Goal: Task Accomplishment & Management: Manage account settings

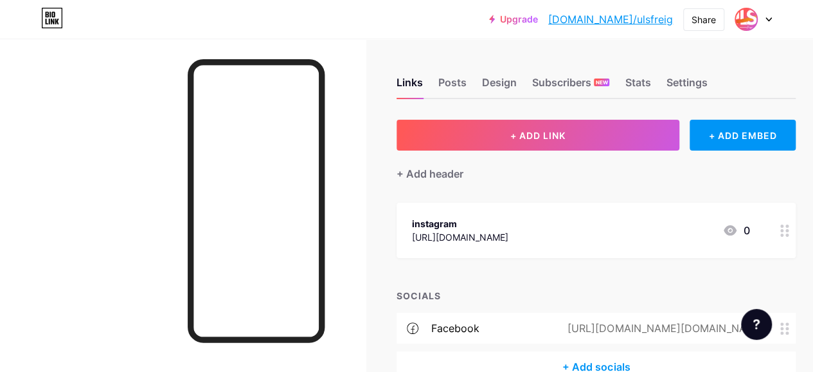
click at [743, 17] on img at bounding box center [746, 19] width 21 height 21
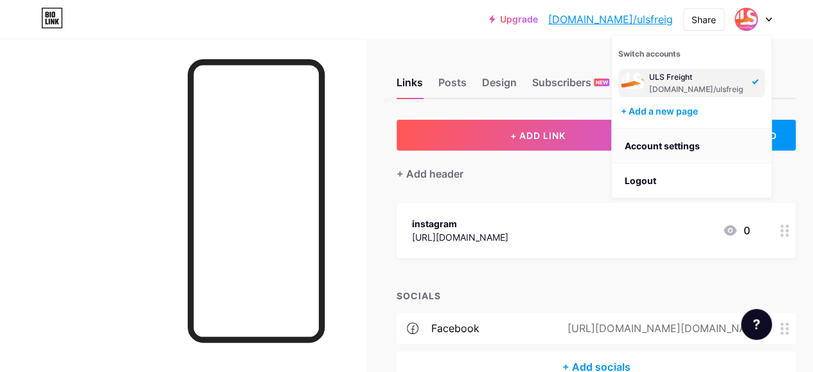
click at [696, 138] on link "Account settings" at bounding box center [691, 146] width 159 height 35
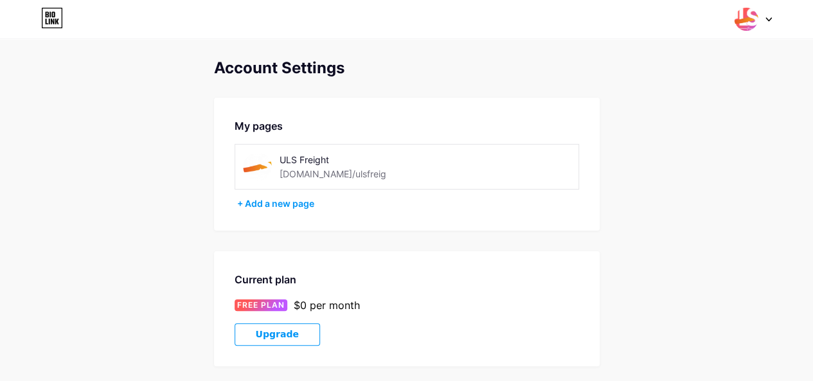
click at [257, 165] on img at bounding box center [257, 166] width 29 height 29
click at [258, 171] on img at bounding box center [257, 166] width 29 height 29
click at [257, 167] on img at bounding box center [257, 166] width 29 height 29
click at [258, 168] on img at bounding box center [257, 166] width 29 height 29
click at [256, 162] on img at bounding box center [257, 166] width 29 height 29
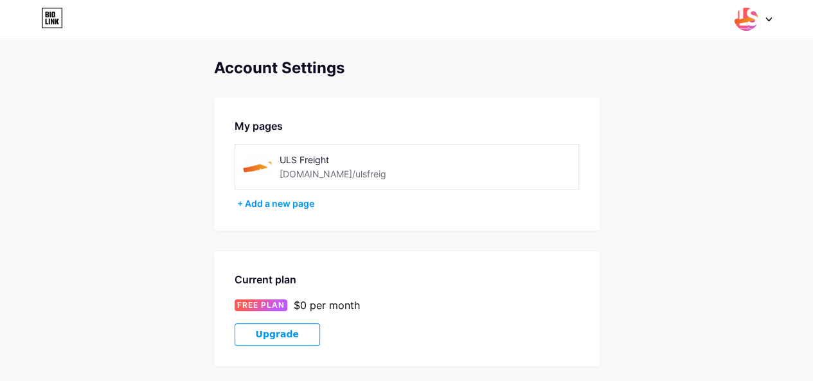
click at [256, 165] on img at bounding box center [257, 166] width 29 height 29
click at [381, 172] on div "ULS Freight bio.link/ulsfreig" at bounding box center [358, 166] width 156 height 29
click at [318, 159] on div "ULS Freight" at bounding box center [358, 160] width 156 height 14
click at [317, 159] on div "ULS Freight" at bounding box center [358, 160] width 156 height 14
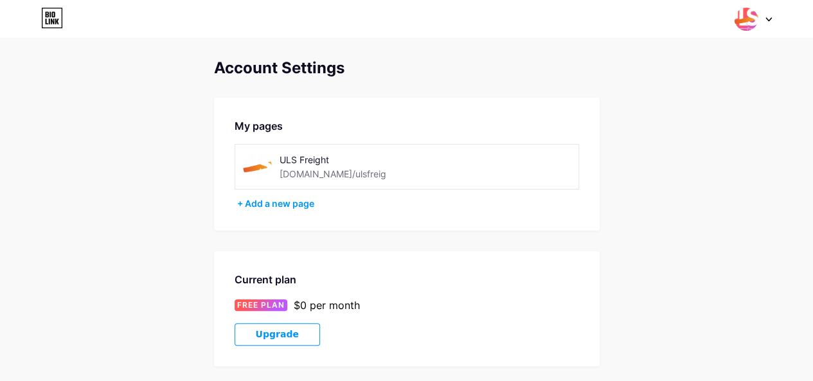
click at [317, 174] on div "[DOMAIN_NAME]/ulsfreig" at bounding box center [333, 174] width 107 height 14
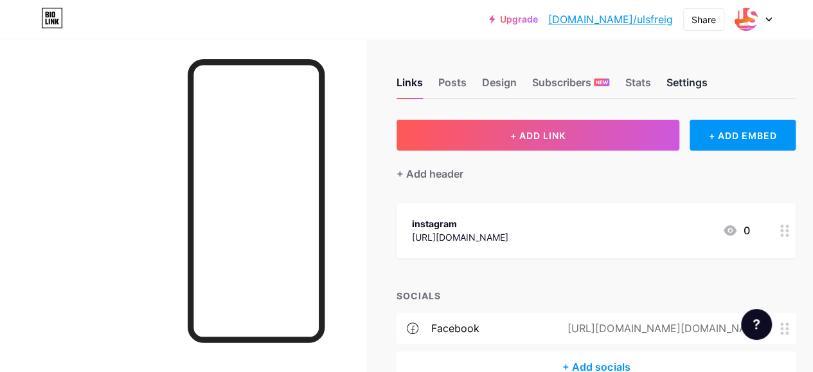
click at [678, 87] on div "Settings" at bounding box center [686, 86] width 41 height 23
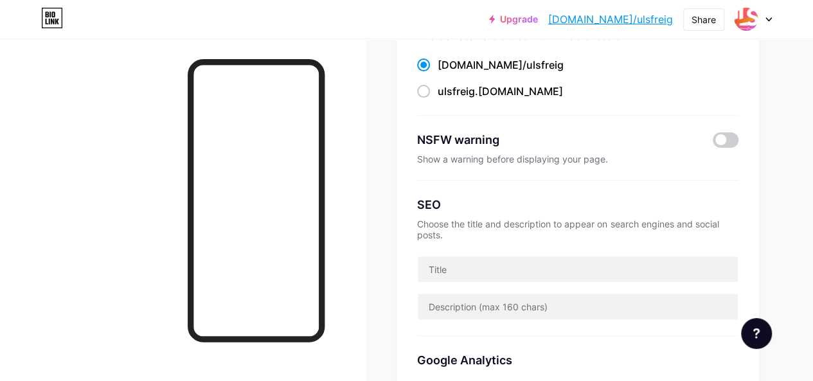
scroll to position [129, 0]
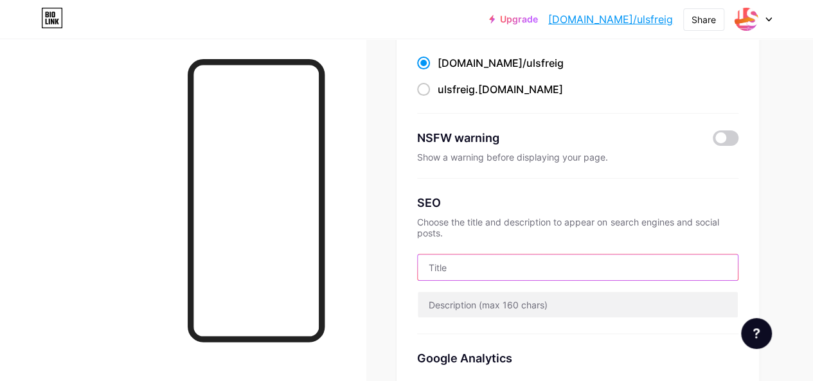
click at [503, 266] on input "text" at bounding box center [578, 268] width 320 height 26
paste input "ChatGPT said: Freight & Logistics Service Provider"
drag, startPoint x: 496, startPoint y: 267, endPoint x: 431, endPoint y: 270, distance: 65.7
click at [431, 270] on input "ChatGPT said: Freight & Logistics Service Provider" at bounding box center [578, 268] width 320 height 26
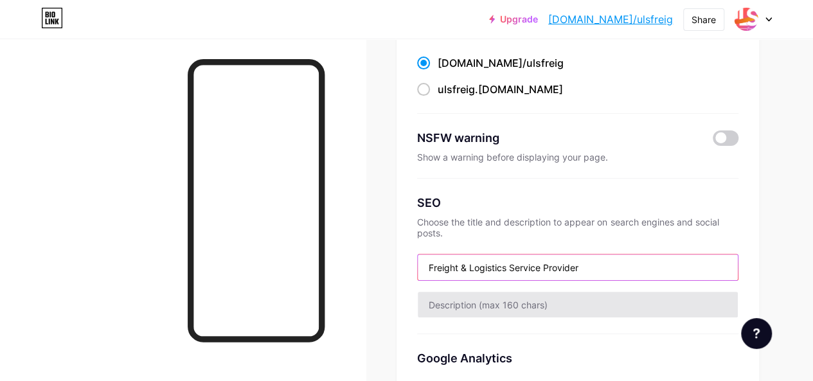
type input "Freight & Logistics Service Provider"
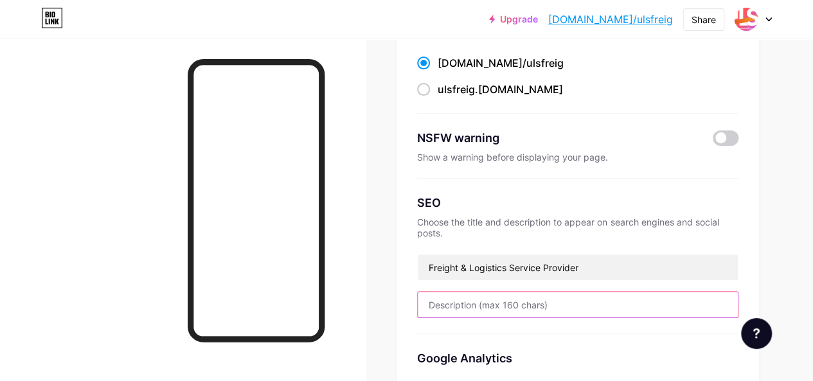
click at [468, 304] on input "text" at bounding box center [578, 305] width 320 height 26
click at [500, 309] on input "text" at bounding box center [578, 305] width 320 height 26
paste input "Reliable freight, trucking & logistics in [GEOGRAPHIC_DATA], [GEOGRAPHIC_DATA].…"
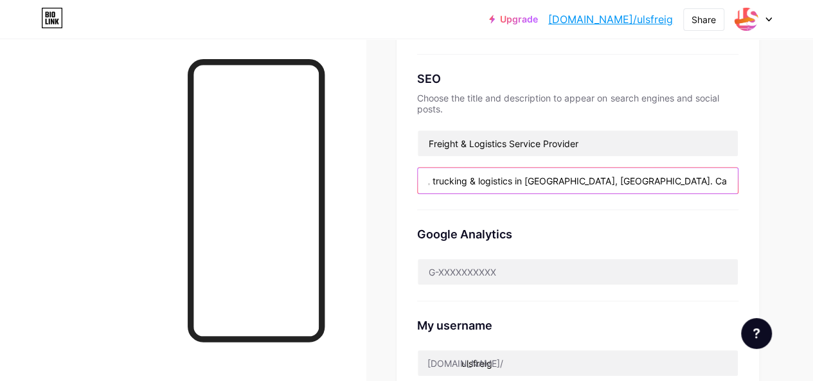
scroll to position [257, 0]
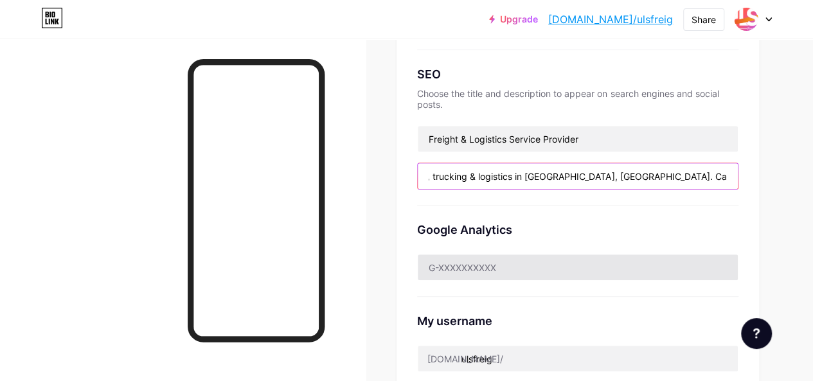
type input "Reliable freight, trucking & logistics in [GEOGRAPHIC_DATA], [GEOGRAPHIC_DATA].…"
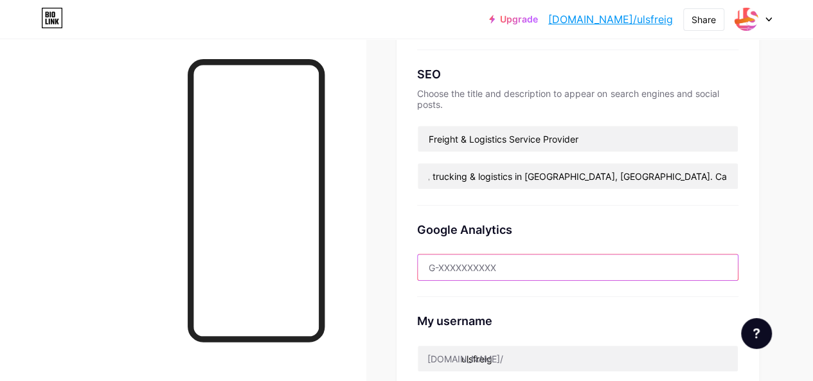
click at [491, 269] on input "text" at bounding box center [578, 268] width 320 height 26
click at [448, 264] on input "text" at bounding box center [578, 268] width 320 height 26
paste input "(289) 324-1968"
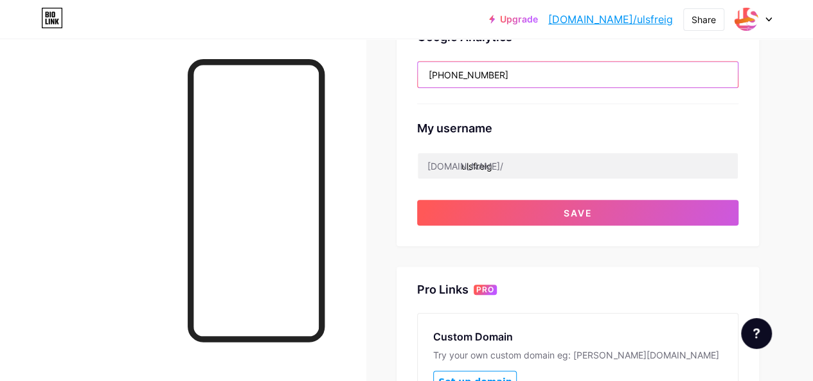
scroll to position [422, 0]
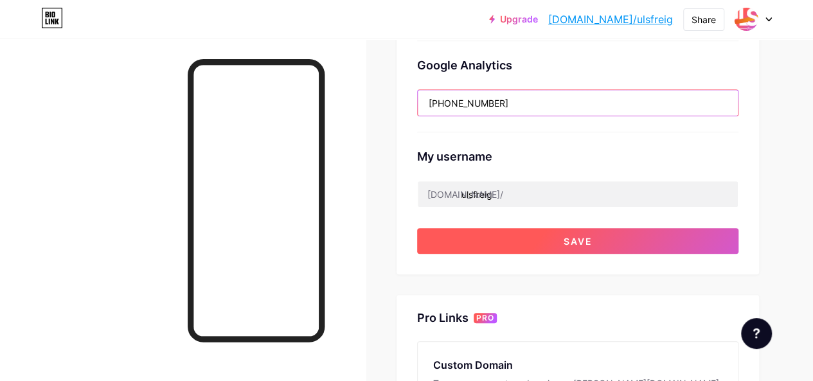
type input "(289) 324-1968"
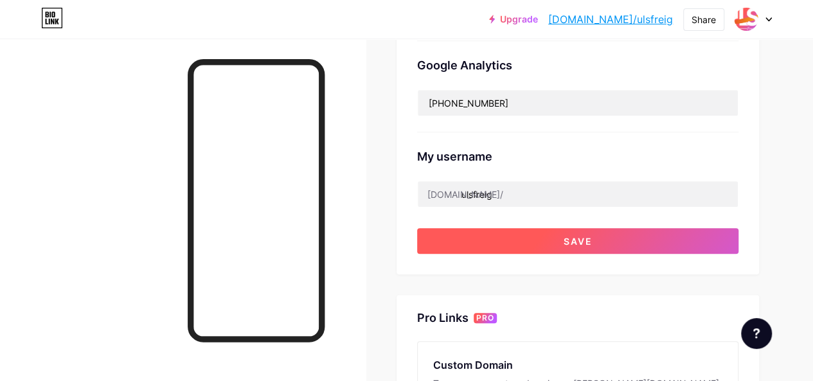
click at [541, 238] on button "Save" at bounding box center [578, 241] width 322 height 26
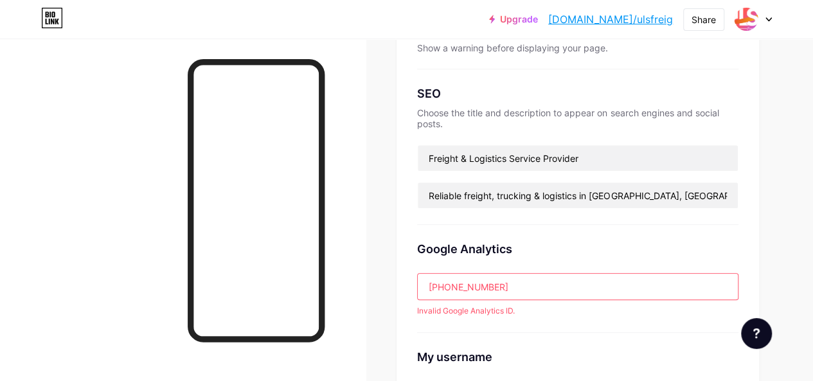
scroll to position [322, 0]
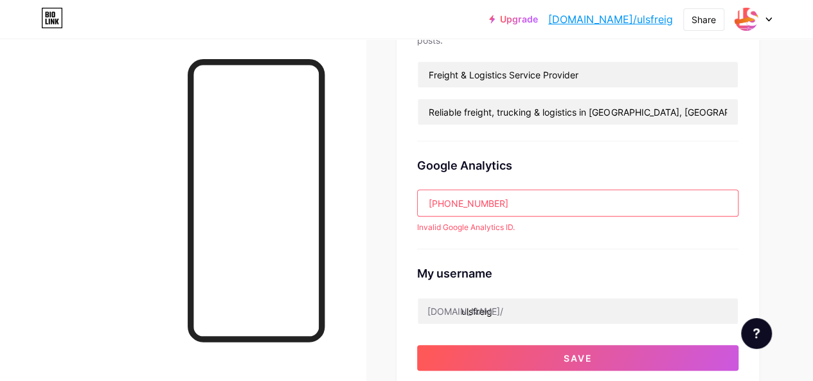
drag, startPoint x: 517, startPoint y: 203, endPoint x: 415, endPoint y: 213, distance: 102.1
click at [415, 213] on div "Preferred link This is an aesthetic choice. Both links are usable. bio.link/ ul…" at bounding box center [578, 94] width 363 height 593
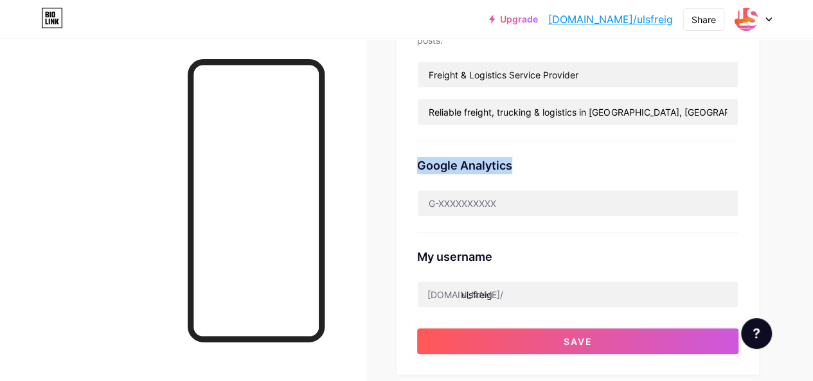
drag, startPoint x: 531, startPoint y: 161, endPoint x: 419, endPoint y: 167, distance: 112.0
click at [419, 167] on div "Preferred link This is an aesthetic choice. Both links are usable. bio.link/ ul…" at bounding box center [578, 86] width 363 height 577
copy div "Google Analytics"
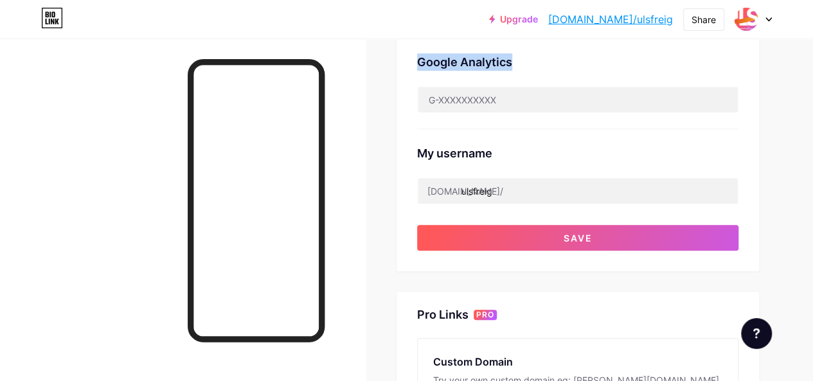
scroll to position [358, 0]
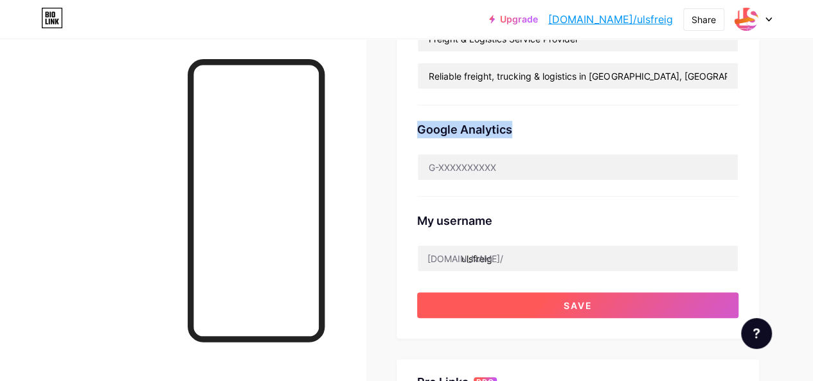
click at [531, 298] on button "Save" at bounding box center [578, 306] width 322 height 26
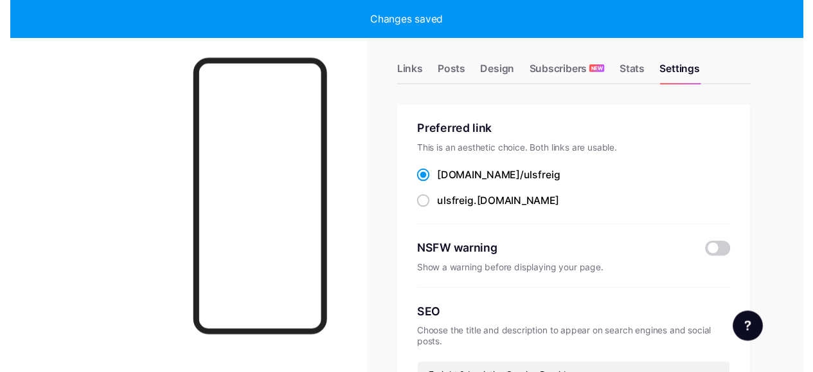
scroll to position [0, 0]
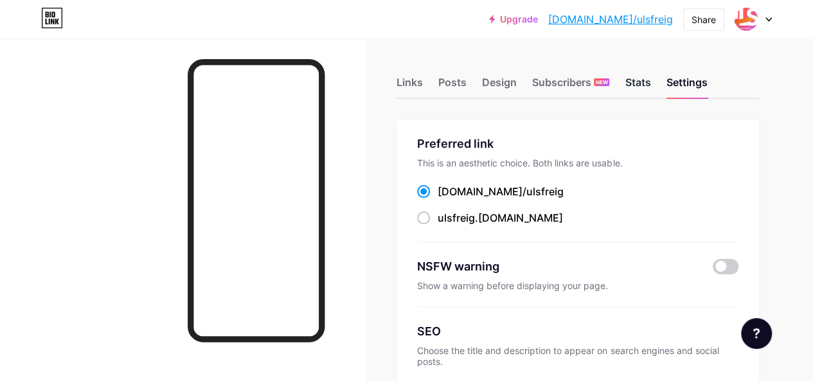
click at [642, 75] on div "Stats" at bounding box center [638, 86] width 26 height 23
click at [420, 91] on div "Links" at bounding box center [410, 86] width 26 height 23
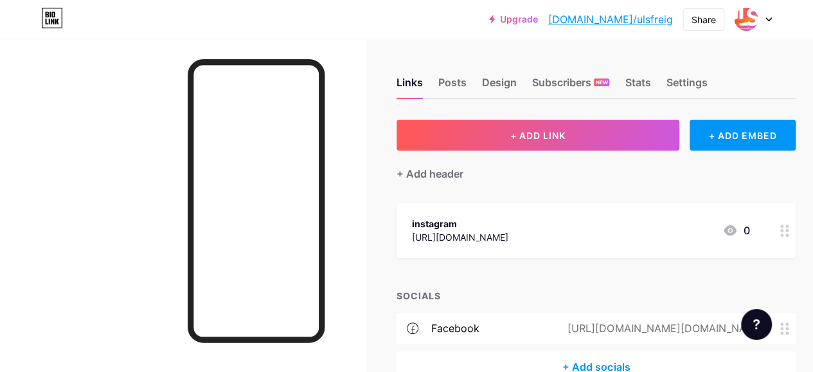
click at [448, 57] on div "Links Posts Design Subscribers NEW Stats Settings" at bounding box center [596, 76] width 399 height 45
click at [457, 87] on div "Posts" at bounding box center [453, 86] width 28 height 23
click at [506, 84] on div "Design" at bounding box center [499, 86] width 35 height 23
click at [505, 87] on div "Design" at bounding box center [499, 86] width 35 height 23
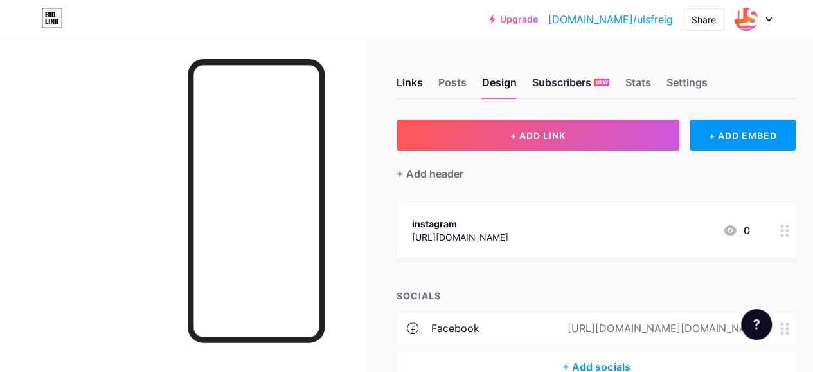
click at [567, 88] on div "Subscribers NEW" at bounding box center [570, 86] width 77 height 23
drag, startPoint x: 635, startPoint y: 79, endPoint x: 641, endPoint y: 89, distance: 12.1
click at [637, 82] on div "Stats" at bounding box center [638, 86] width 26 height 23
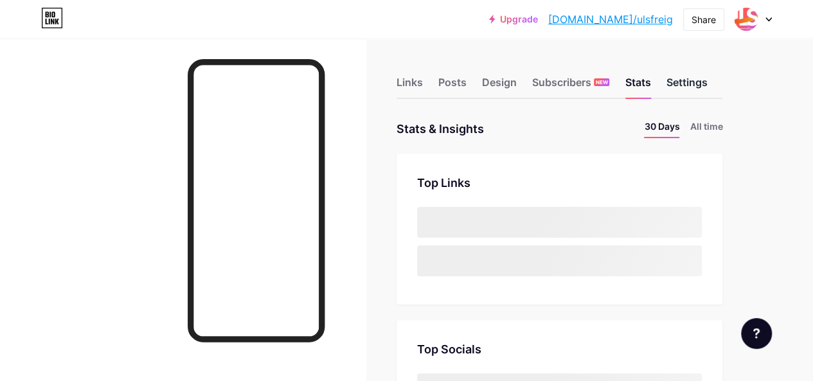
click at [698, 86] on div "Settings" at bounding box center [686, 86] width 41 height 23
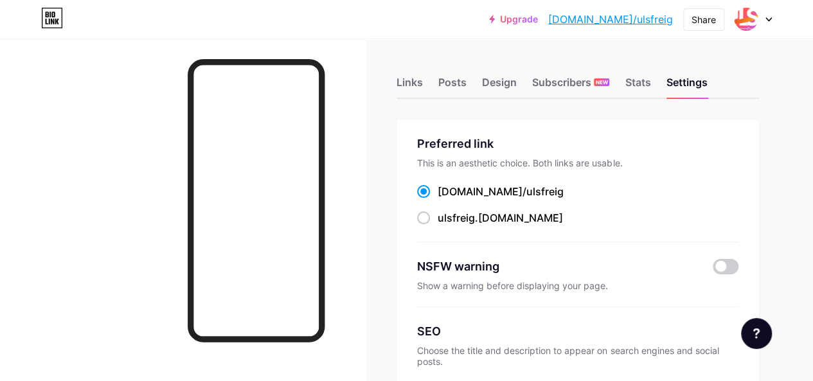
click at [765, 21] on div at bounding box center [753, 19] width 37 height 23
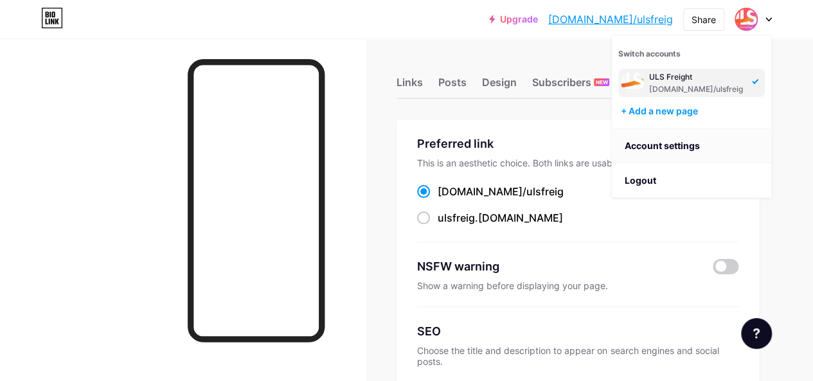
click at [693, 143] on link "Account settings" at bounding box center [691, 146] width 159 height 35
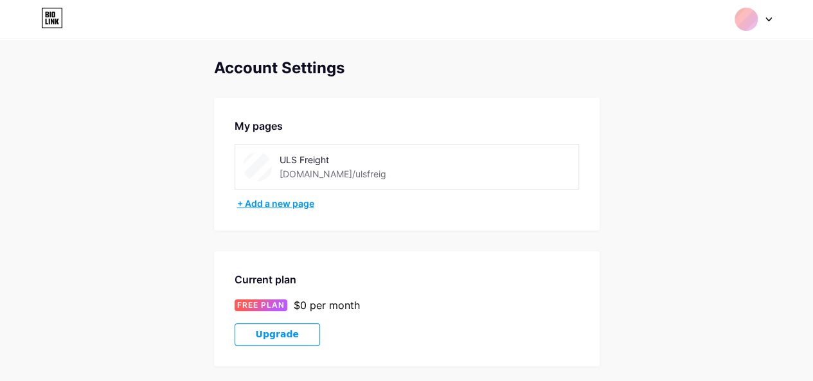
click at [298, 199] on div "+ Add a new page" at bounding box center [408, 203] width 342 height 13
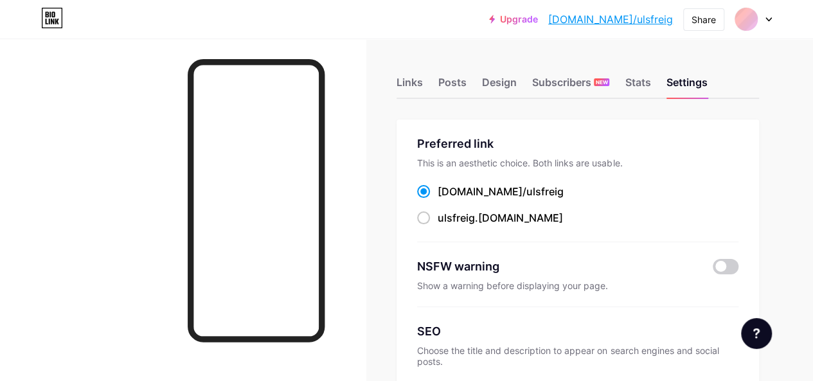
click at [538, 23] on link "Upgrade" at bounding box center [513, 19] width 49 height 10
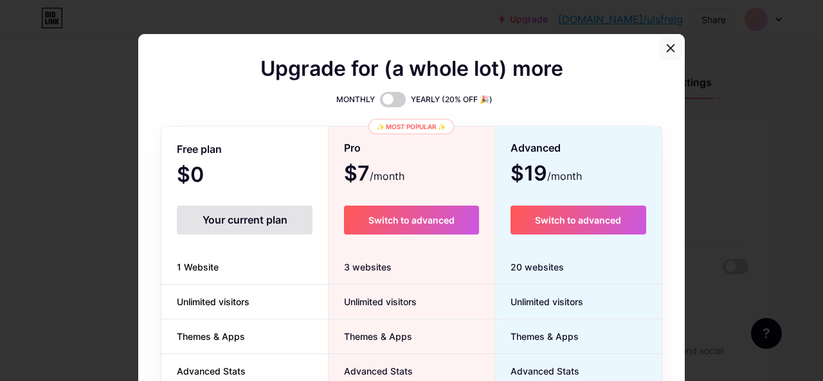
click at [671, 47] on div at bounding box center [670, 48] width 23 height 23
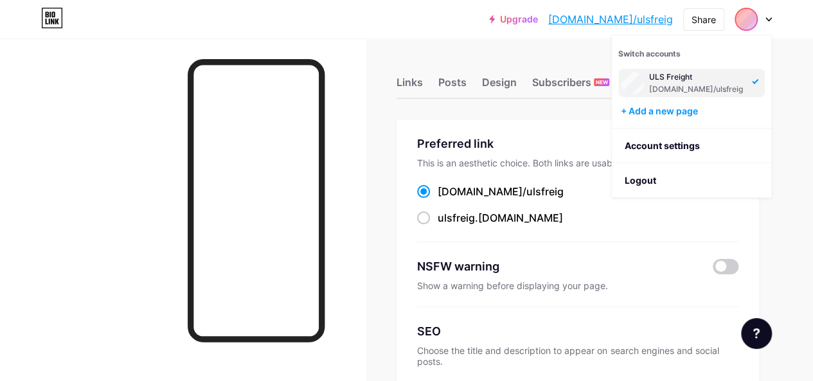
drag, startPoint x: 719, startPoint y: 82, endPoint x: 754, endPoint y: 73, distance: 35.7
click at [754, 72] on div "ULS Freight bio.link/ulsfreig" at bounding box center [692, 83] width 147 height 28
click at [750, 79] on div "ULS Freight bio.link/ulsfreig" at bounding box center [692, 83] width 147 height 28
click at [750, 84] on div "ULS Freight bio.link/ulsfreig" at bounding box center [692, 83] width 147 height 28
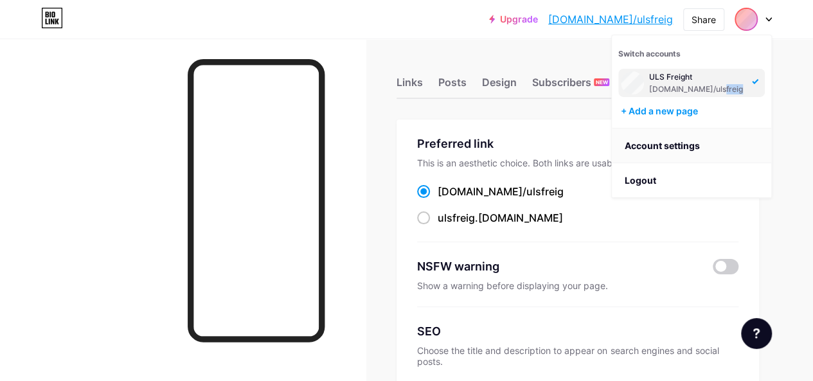
click at [710, 149] on link "Account settings" at bounding box center [691, 146] width 159 height 35
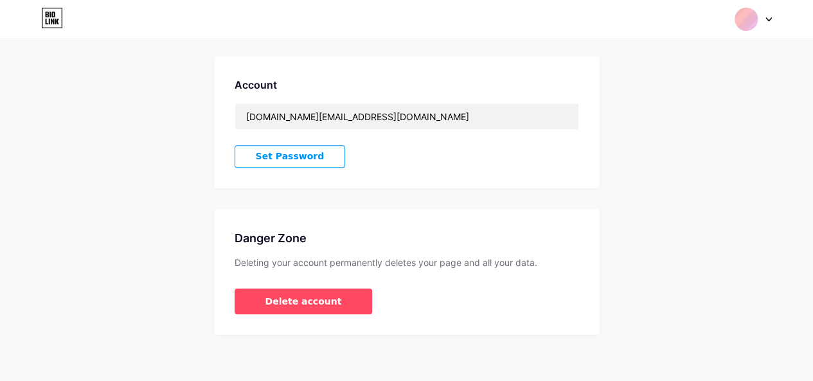
scroll to position [334, 0]
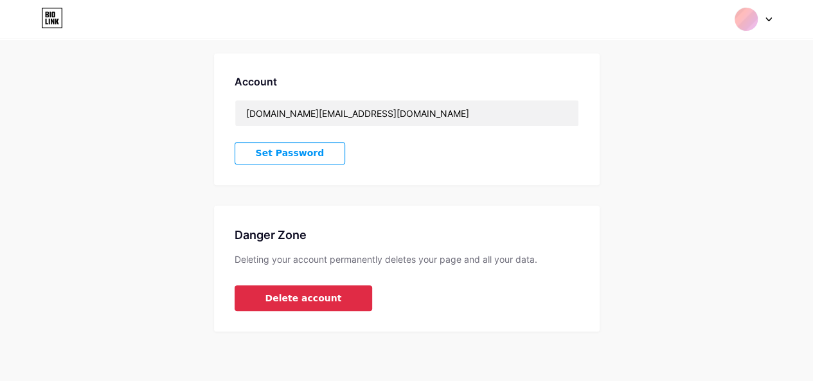
click at [335, 292] on button "Delete account" at bounding box center [304, 298] width 138 height 26
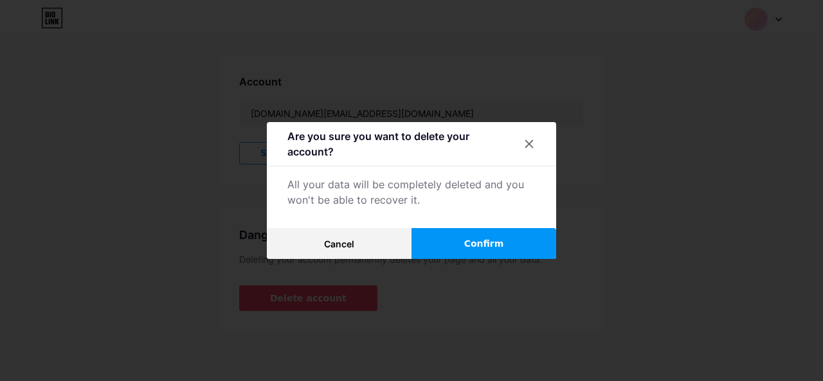
click at [478, 256] on button "Confirm" at bounding box center [484, 243] width 145 height 31
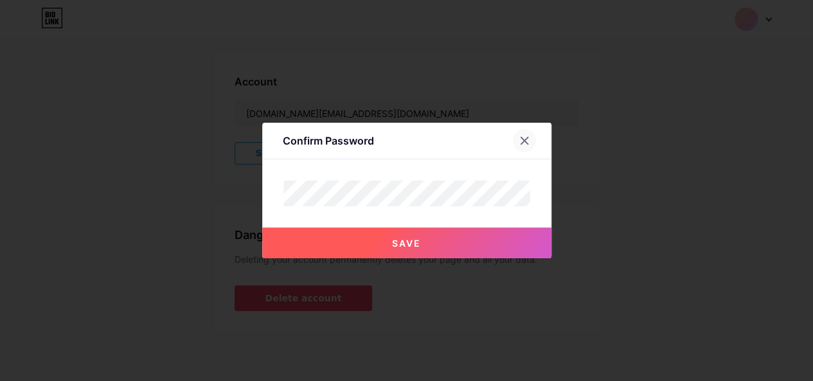
click at [528, 139] on icon at bounding box center [525, 141] width 10 height 10
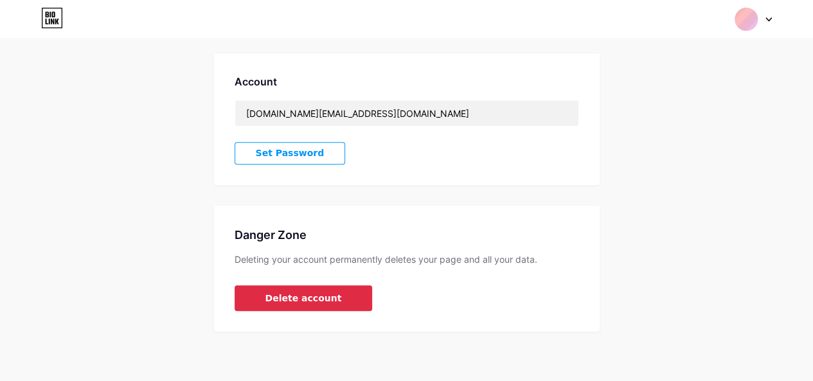
click at [309, 292] on span "Delete account" at bounding box center [304, 299] width 77 height 14
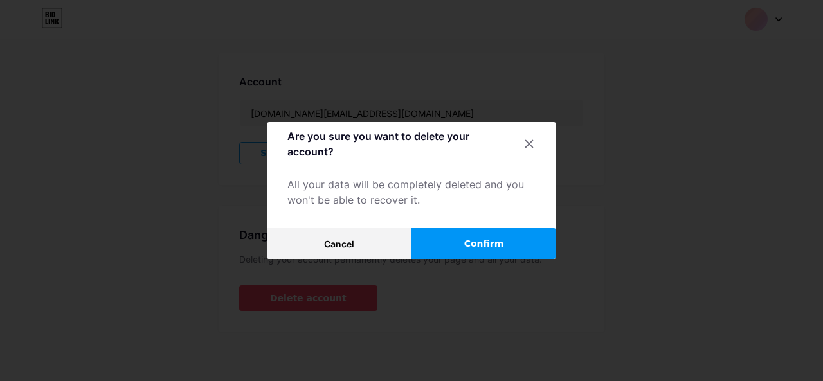
click at [464, 235] on button "Confirm" at bounding box center [484, 243] width 145 height 31
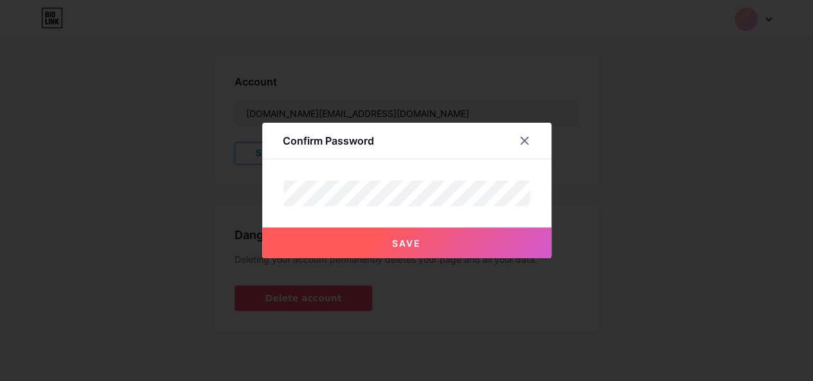
click at [455, 234] on button "Save" at bounding box center [406, 243] width 289 height 31
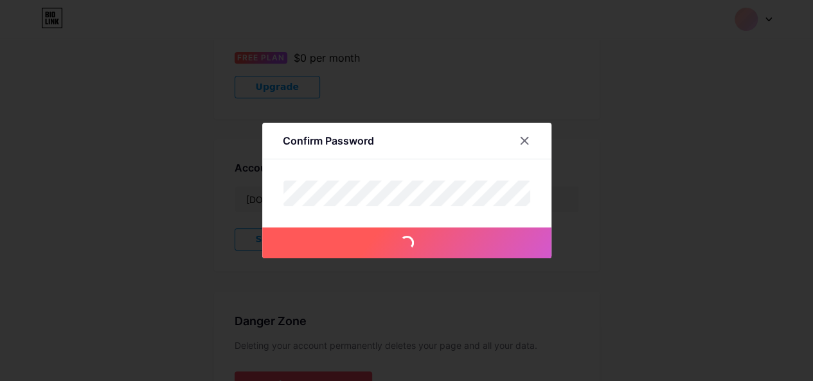
scroll to position [205, 0]
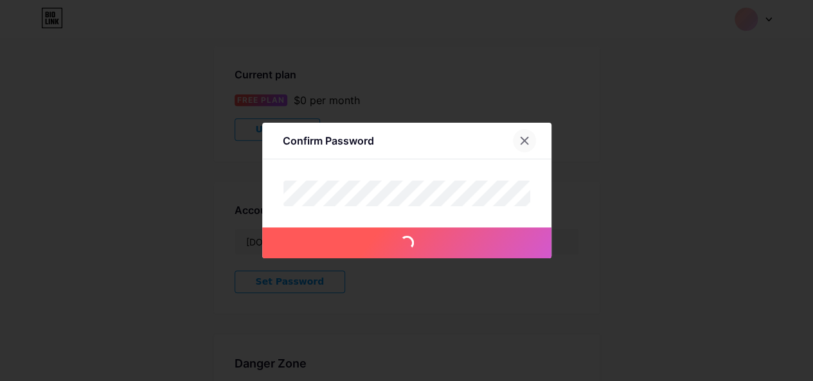
click at [525, 139] on icon at bounding box center [525, 141] width 10 height 10
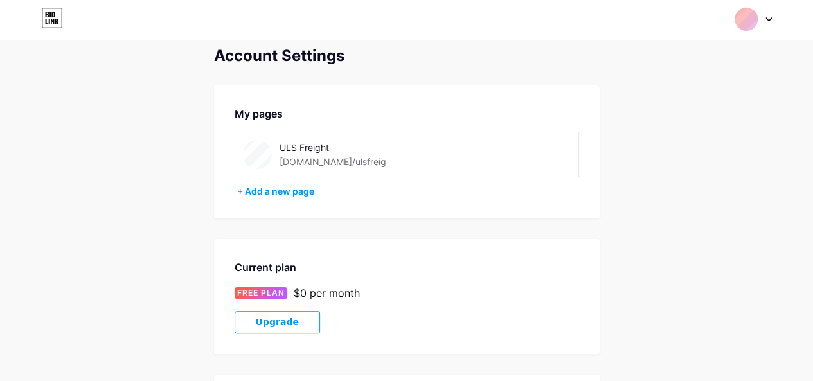
scroll to position [0, 0]
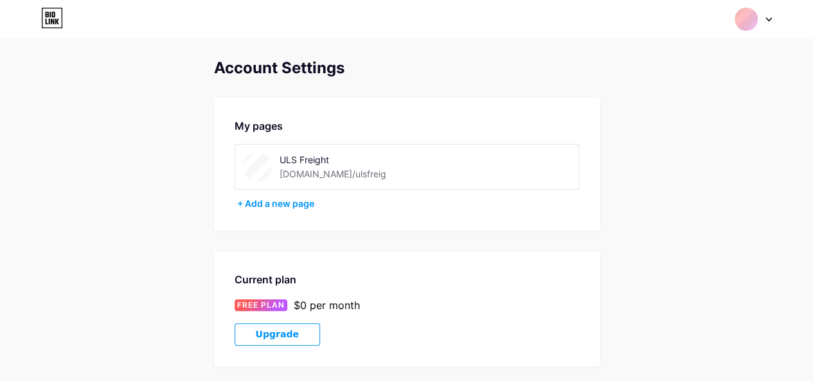
click at [764, 20] on div at bounding box center [753, 19] width 37 height 23
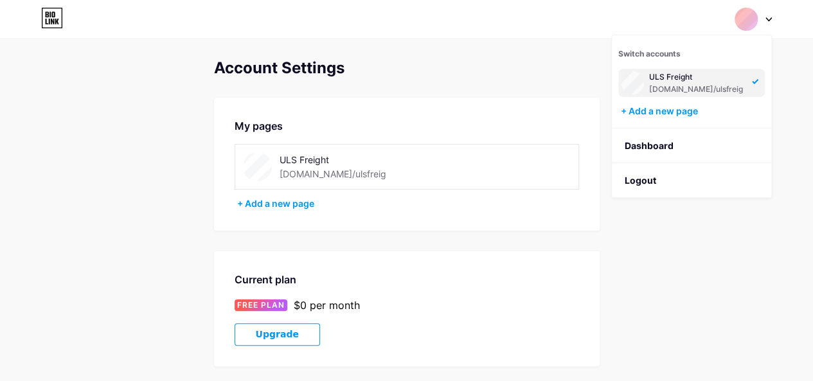
click at [638, 51] on span "Switch accounts" at bounding box center [650, 54] width 62 height 10
click at [653, 176] on li "Logout" at bounding box center [691, 180] width 159 height 35
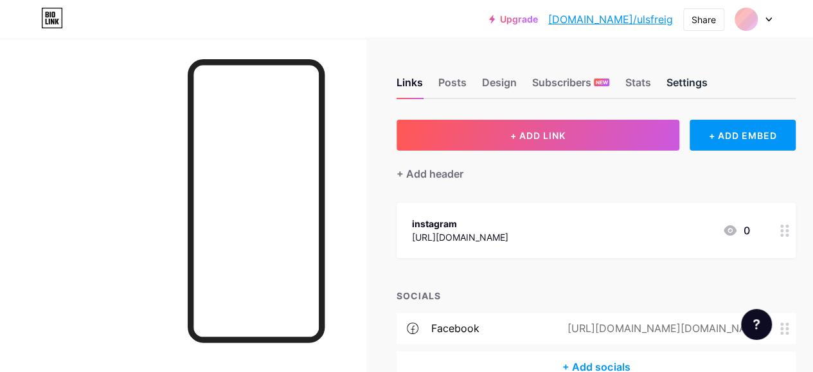
click at [686, 82] on div "Settings" at bounding box center [686, 86] width 41 height 23
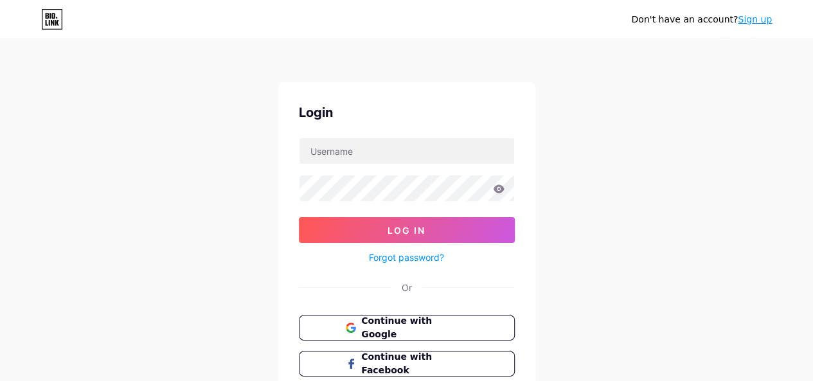
click at [758, 24] on link "Sign up" at bounding box center [755, 19] width 34 height 10
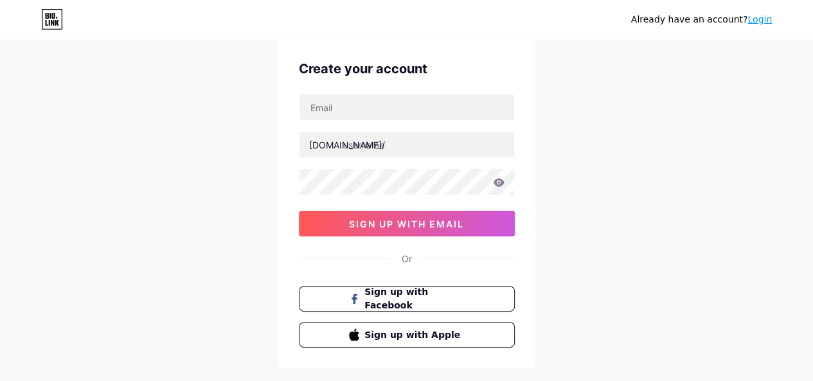
scroll to position [64, 0]
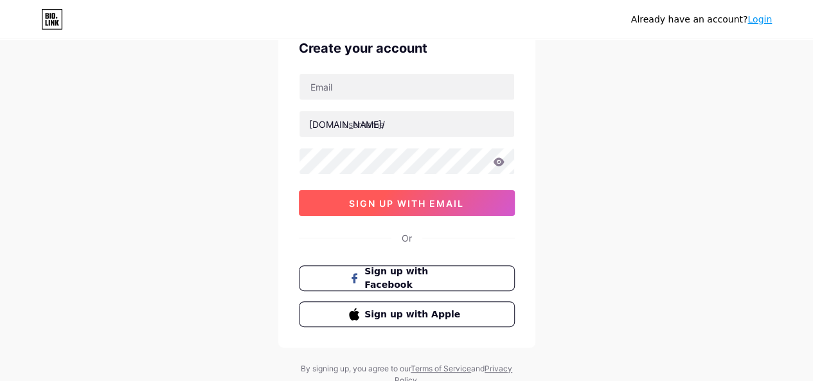
click at [444, 206] on span "sign up with email" at bounding box center [406, 203] width 115 height 11
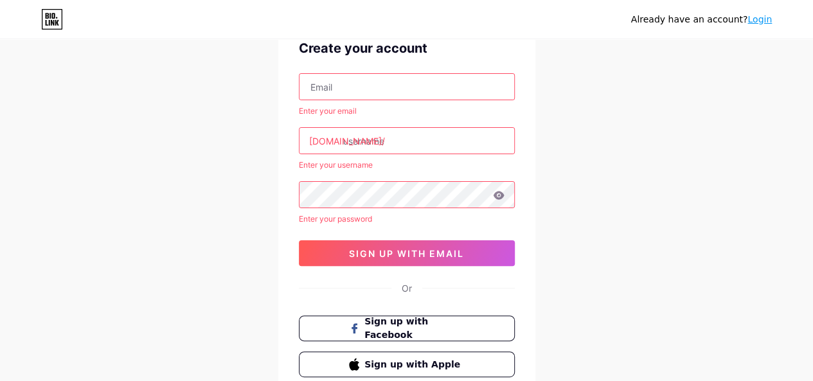
click at [372, 78] on input "text" at bounding box center [407, 87] width 215 height 26
type input "[DOMAIN_NAME][EMAIL_ADDRESS][DOMAIN_NAME]"
drag, startPoint x: 383, startPoint y: 134, endPoint x: 386, endPoint y: 158, distance: 23.9
click at [386, 143] on input "text" at bounding box center [407, 141] width 215 height 26
click at [387, 144] on input "text" at bounding box center [407, 141] width 215 height 26
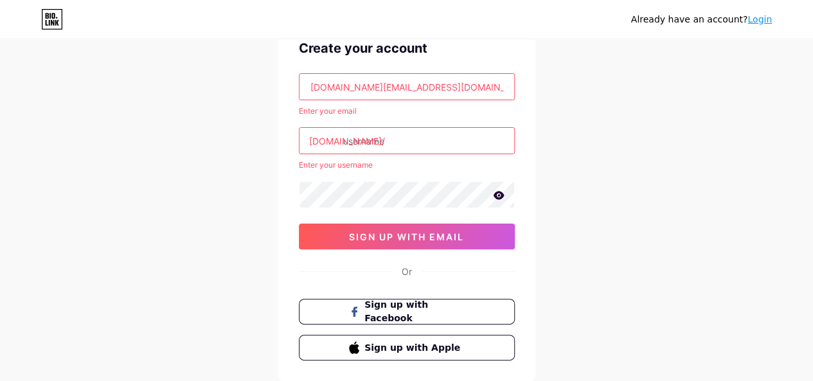
click at [359, 133] on input "text" at bounding box center [407, 141] width 215 height 26
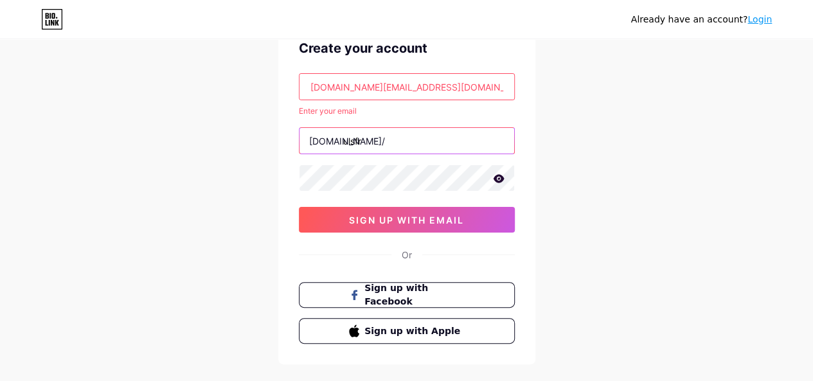
type input "ulsfr"
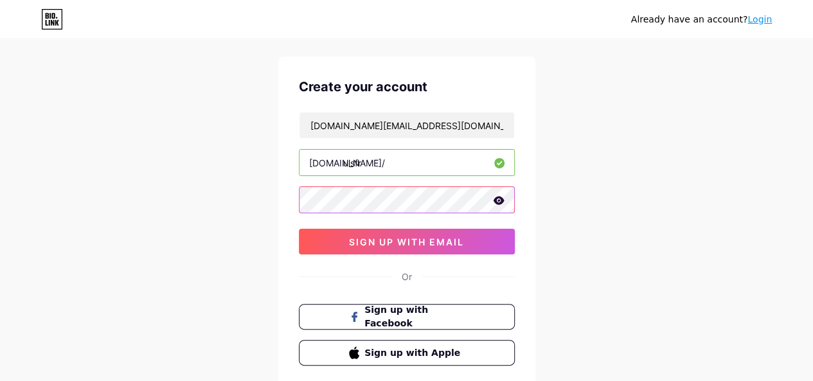
scroll to position [0, 0]
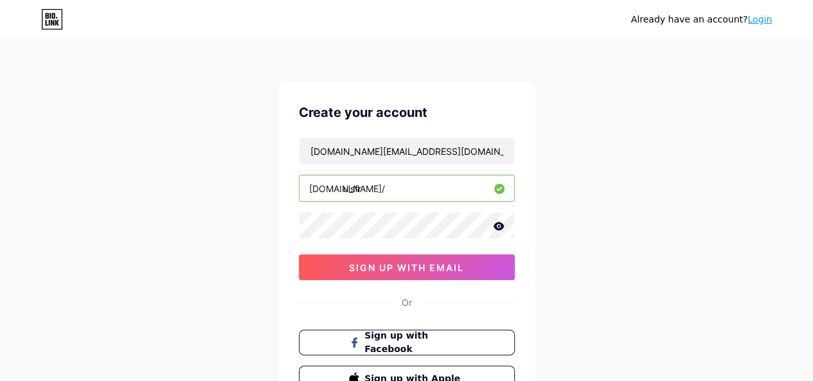
click at [760, 24] on link "Login" at bounding box center [760, 19] width 24 height 10
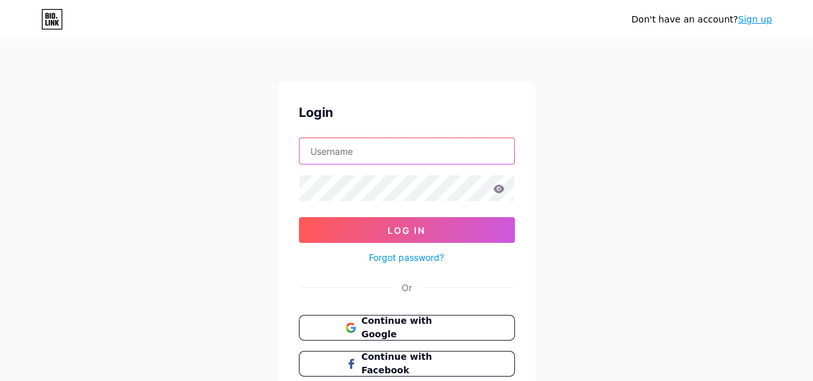
type input "[DOMAIN_NAME][EMAIL_ADDRESS][DOMAIN_NAME]"
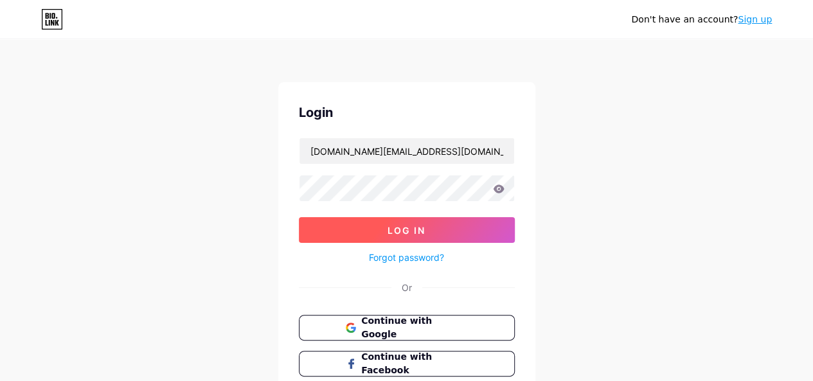
click at [452, 233] on button "Log In" at bounding box center [407, 230] width 216 height 26
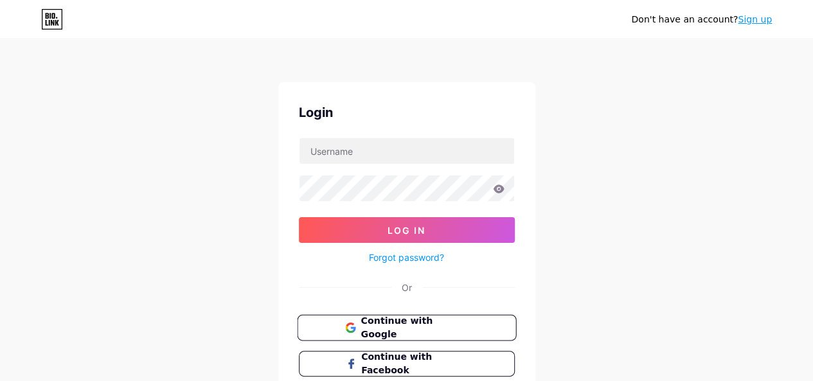
click at [415, 321] on span "Continue with Google" at bounding box center [414, 328] width 107 height 28
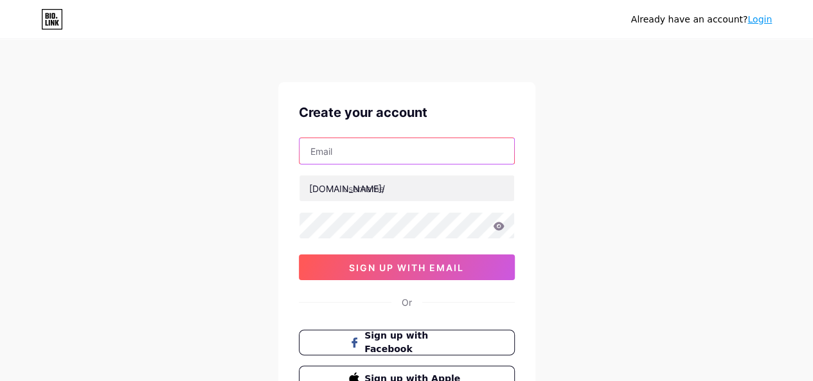
type input "[DOMAIN_NAME][EMAIL_ADDRESS][DOMAIN_NAME]"
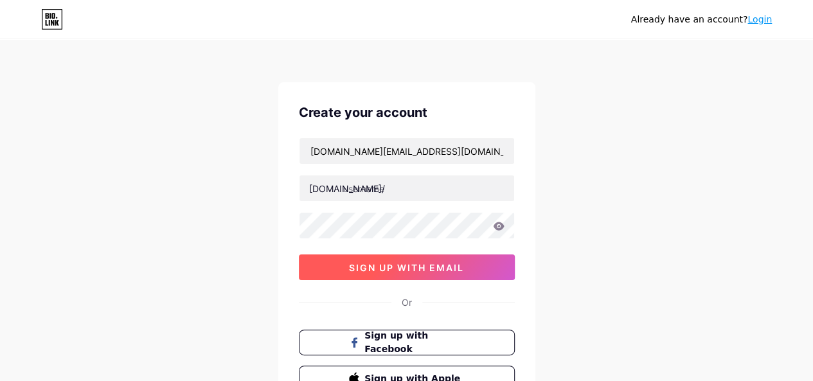
click at [468, 253] on div "[DOMAIN_NAME][EMAIL_ADDRESS][DOMAIN_NAME] [DOMAIN_NAME]/ sign up with email" at bounding box center [407, 209] width 216 height 143
click at [465, 259] on button "sign up with email" at bounding box center [407, 268] width 216 height 26
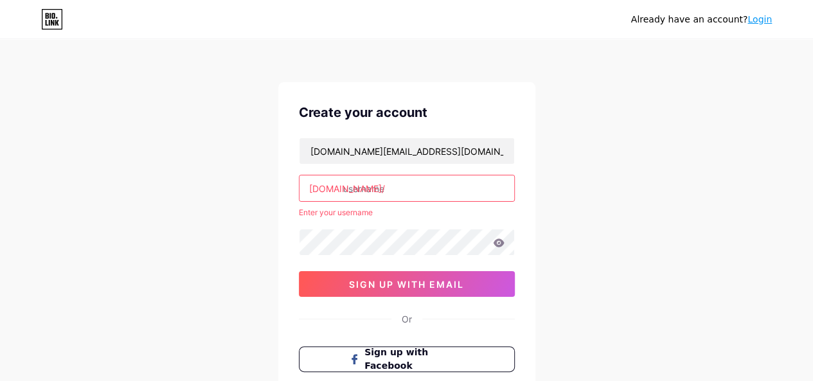
click at [403, 188] on input "text" at bounding box center [407, 189] width 215 height 26
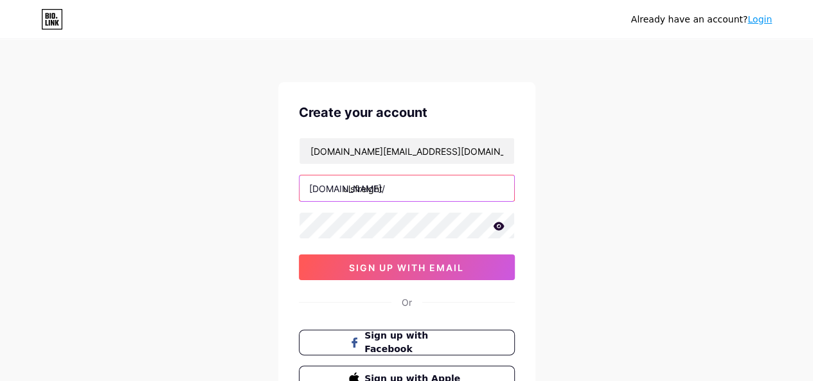
type input "ulsfreight"
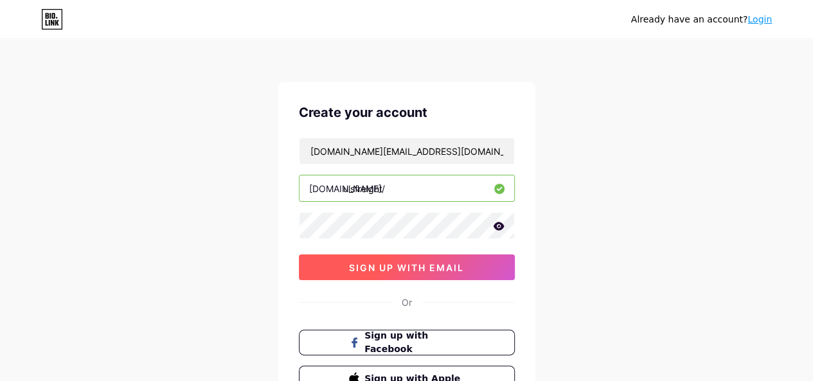
click at [453, 258] on button "sign up with email" at bounding box center [407, 268] width 216 height 26
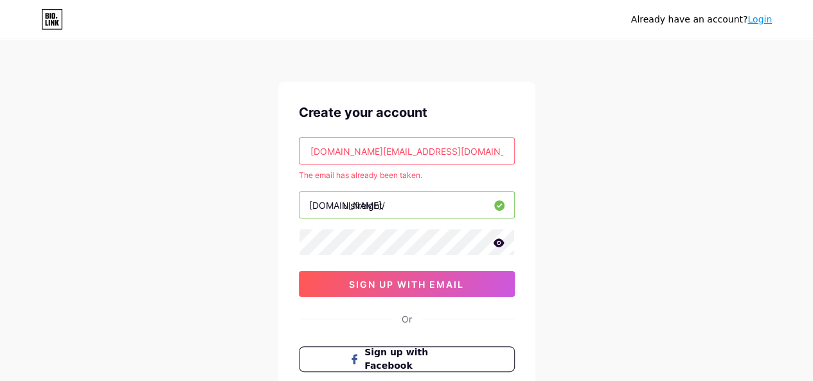
click at [761, 15] on link "Login" at bounding box center [760, 19] width 24 height 10
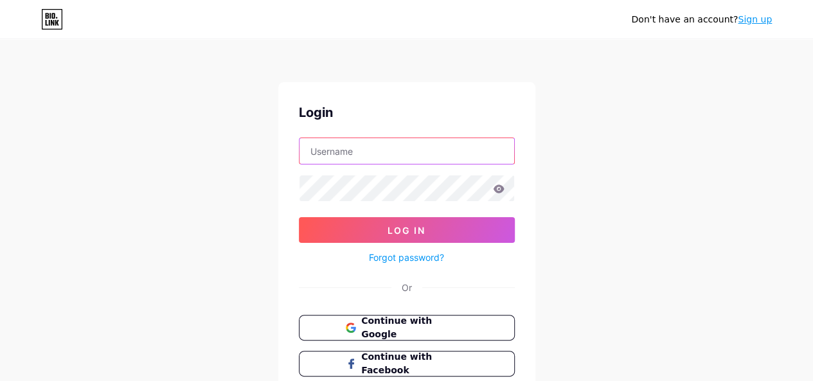
type input "[DOMAIN_NAME][EMAIL_ADDRESS][DOMAIN_NAME]"
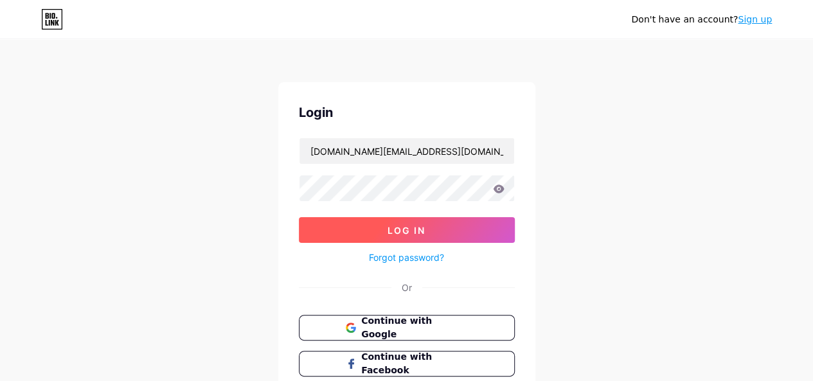
click at [485, 222] on button "Log In" at bounding box center [407, 230] width 216 height 26
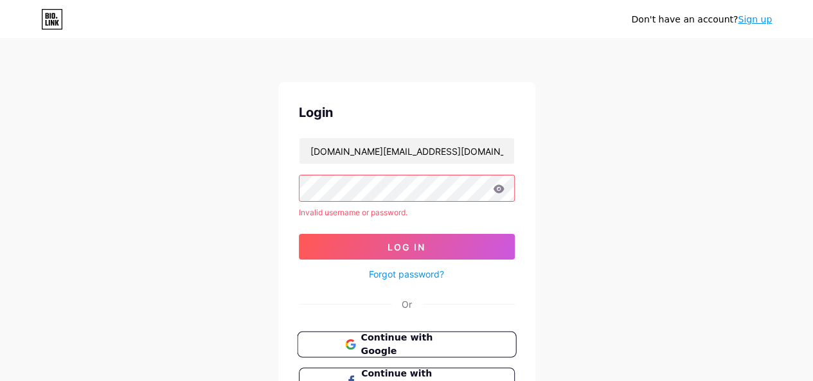
click at [480, 343] on button "Continue with Google" at bounding box center [406, 345] width 219 height 26
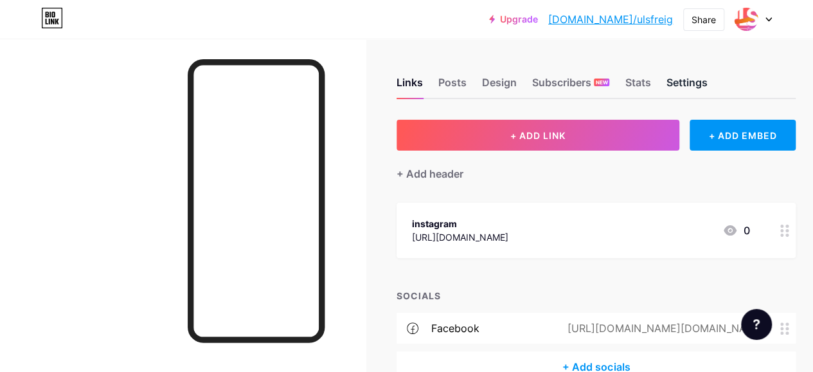
click at [692, 86] on div "Settings" at bounding box center [686, 86] width 41 height 23
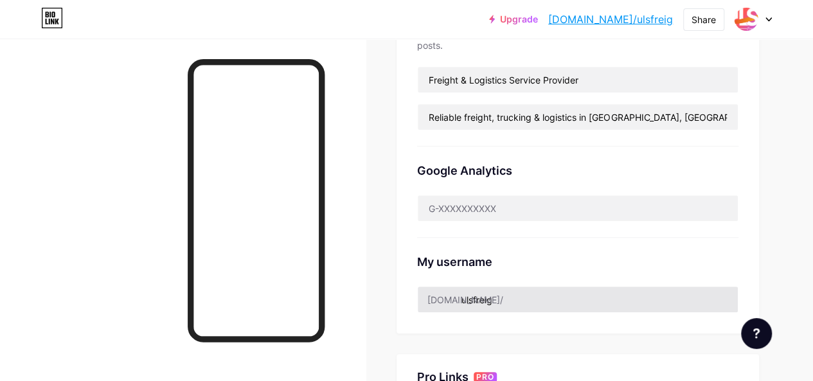
scroll to position [322, 0]
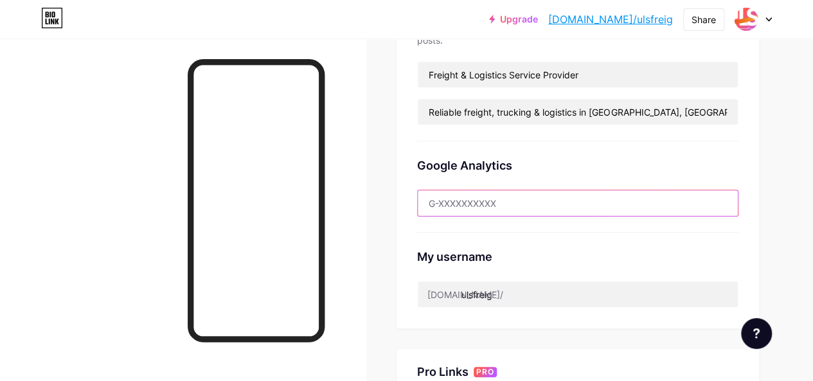
click at [455, 209] on input "text" at bounding box center [578, 203] width 320 height 26
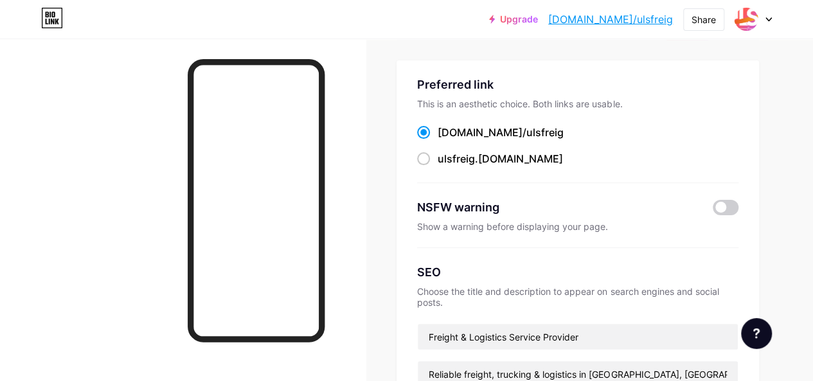
scroll to position [0, 0]
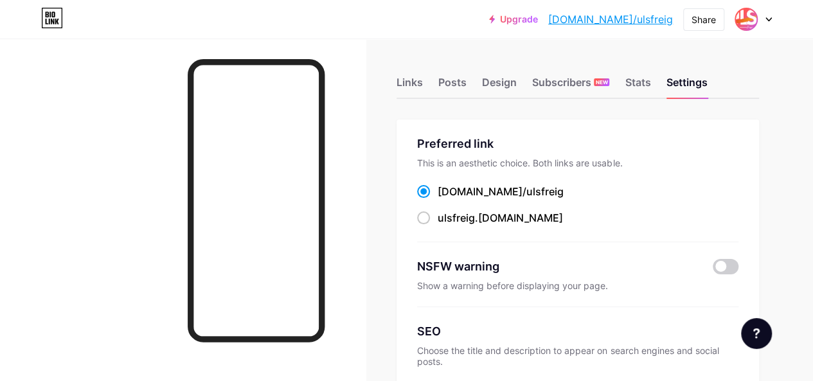
click at [747, 17] on img at bounding box center [746, 19] width 21 height 21
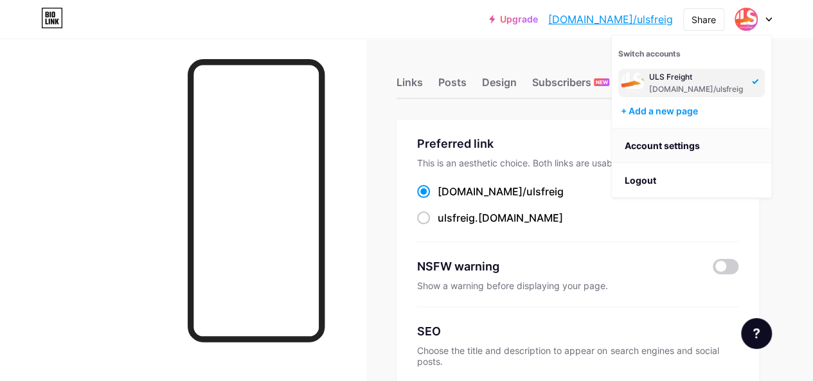
click at [676, 151] on link "Account settings" at bounding box center [691, 146] width 159 height 35
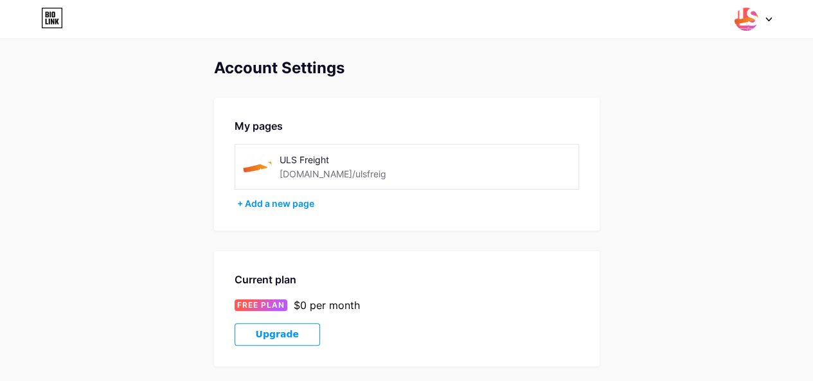
click at [266, 161] on img at bounding box center [257, 166] width 29 height 29
click at [249, 183] on div "ULS Freight bio.link/ulsfreig" at bounding box center [407, 167] width 345 height 46
click at [249, 181] on div "ULS Freight bio.link/ulsfreig" at bounding box center [407, 167] width 345 height 46
drag, startPoint x: 272, startPoint y: 201, endPoint x: 292, endPoint y: 204, distance: 20.1
click at [272, 202] on div "+ Add a new page" at bounding box center [408, 203] width 342 height 13
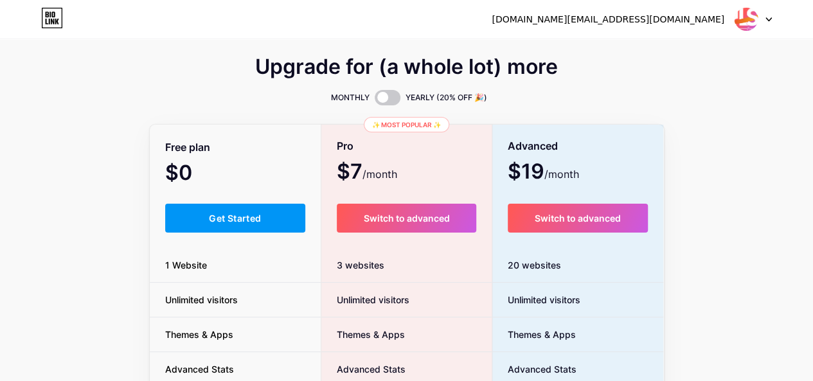
scroll to position [64, 0]
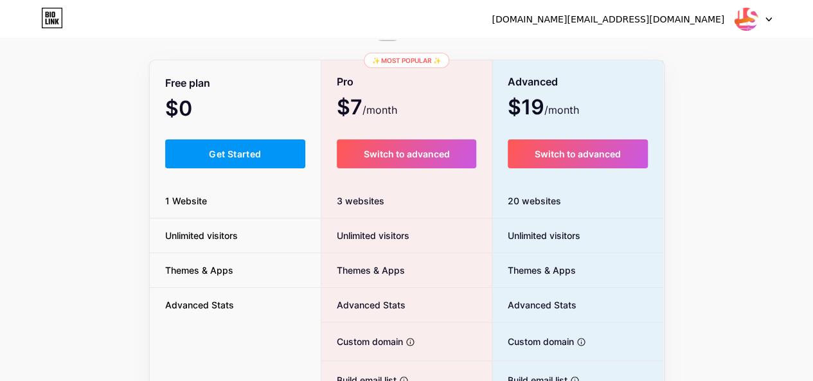
click at [244, 291] on li "Advanced Stats" at bounding box center [236, 305] width 172 height 34
click at [253, 196] on li "1 Website" at bounding box center [236, 201] width 172 height 35
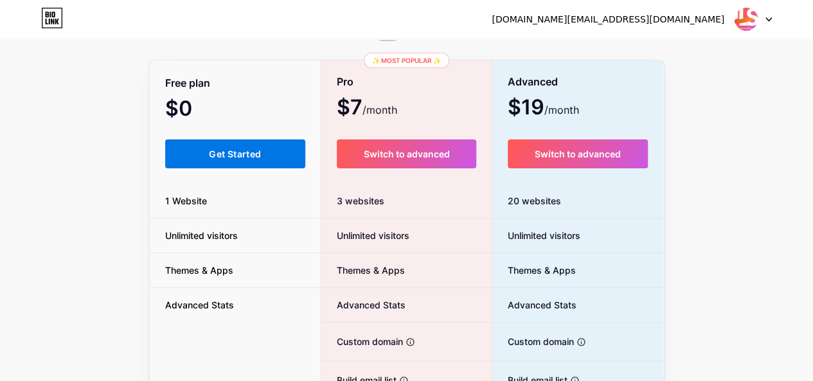
click at [246, 152] on span "Get Started" at bounding box center [235, 154] width 52 height 11
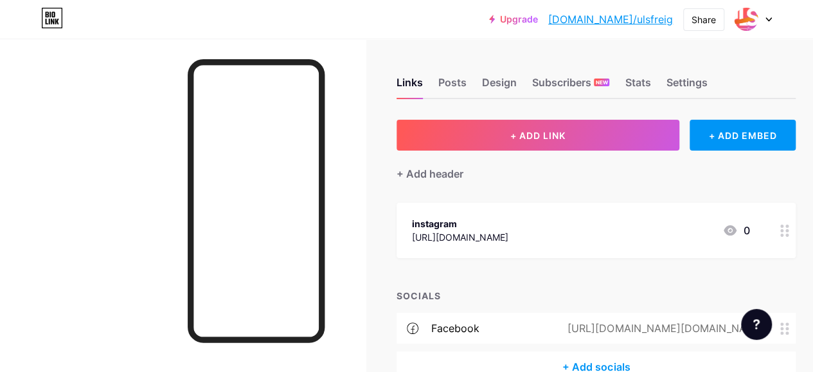
click at [766, 23] on div at bounding box center [753, 19] width 37 height 23
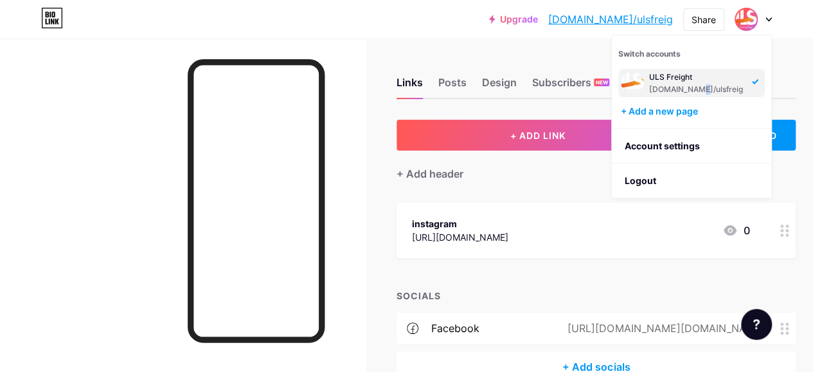
drag, startPoint x: 673, startPoint y: 86, endPoint x: 687, endPoint y: 86, distance: 14.8
click at [687, 86] on div "[DOMAIN_NAME]/ulsfreig" at bounding box center [696, 89] width 95 height 10
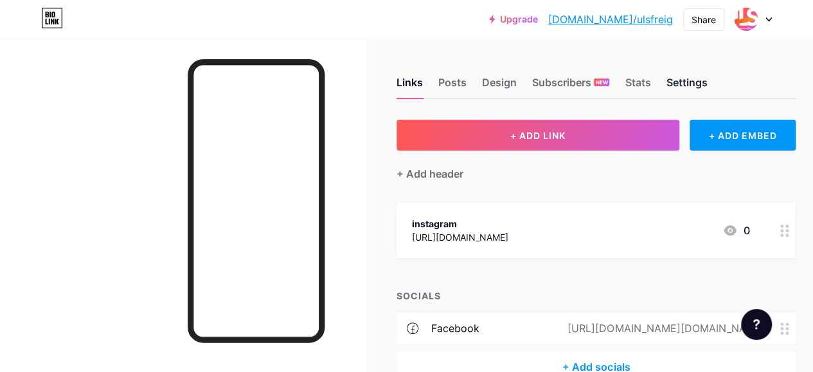
click at [678, 86] on div "Settings" at bounding box center [686, 86] width 41 height 23
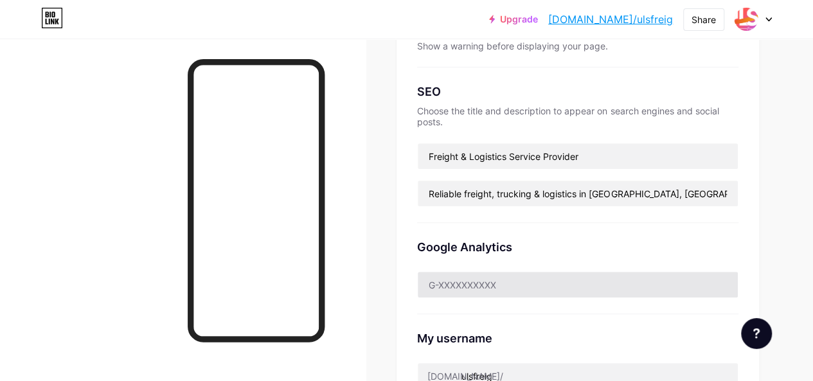
scroll to position [257, 0]
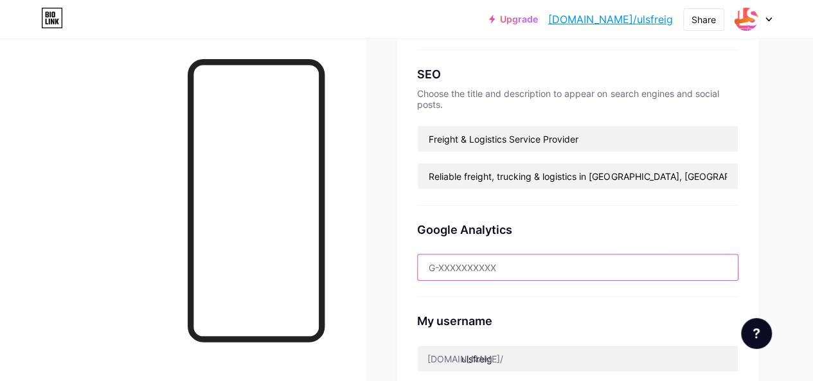
click at [521, 267] on input "text" at bounding box center [578, 268] width 320 height 26
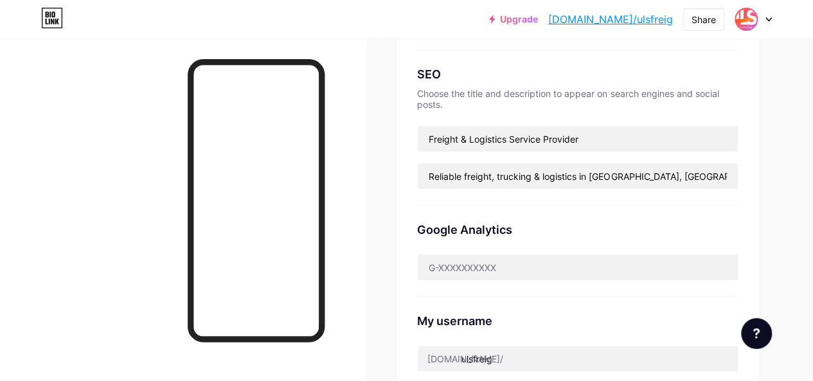
click at [743, 18] on img at bounding box center [746, 19] width 21 height 21
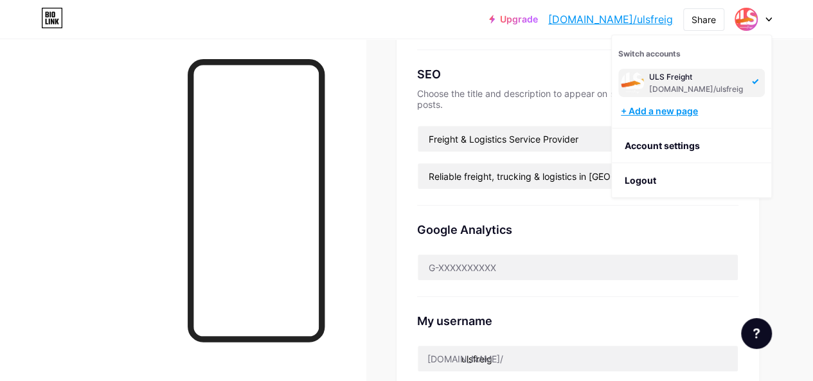
click at [639, 113] on div "+ Add a new page" at bounding box center [693, 111] width 144 height 13
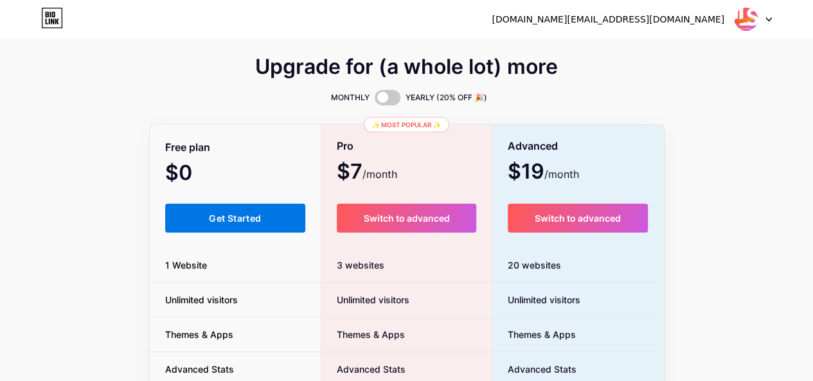
click at [222, 219] on span "Get Started" at bounding box center [235, 218] width 52 height 11
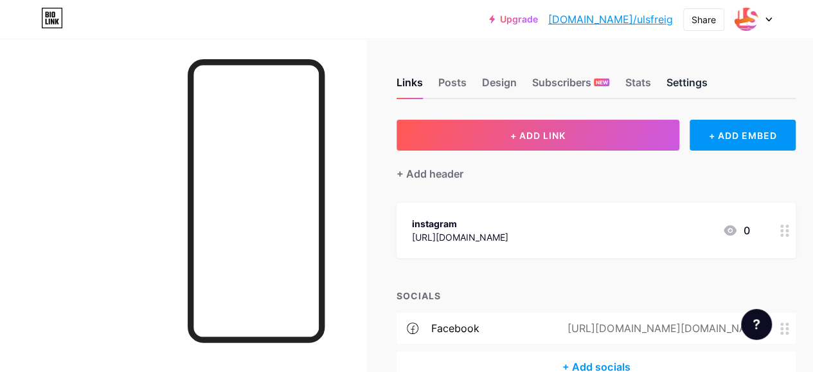
click at [702, 87] on div "Settings" at bounding box center [686, 86] width 41 height 23
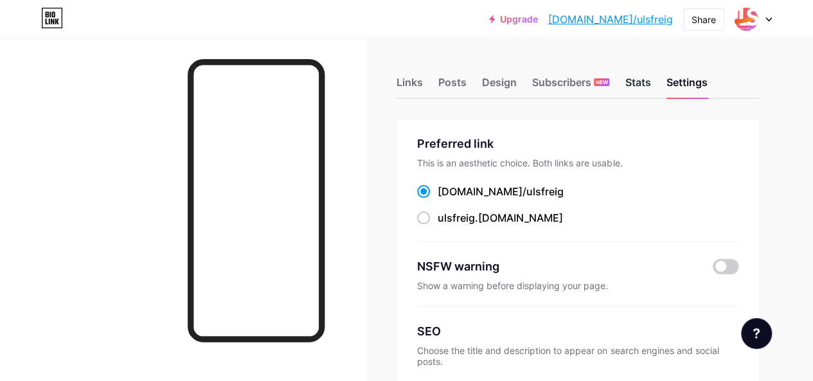
click at [638, 82] on div "Stats" at bounding box center [638, 86] width 26 height 23
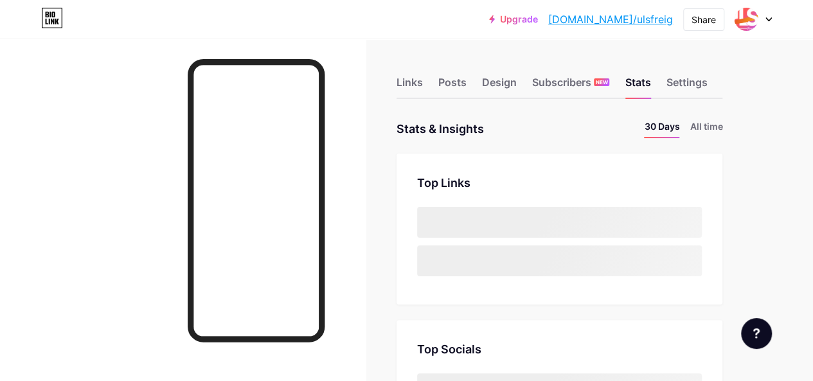
drag, startPoint x: 516, startPoint y: 81, endPoint x: 498, endPoint y: 106, distance: 31.3
click at [516, 81] on div "Design" at bounding box center [499, 86] width 35 height 23
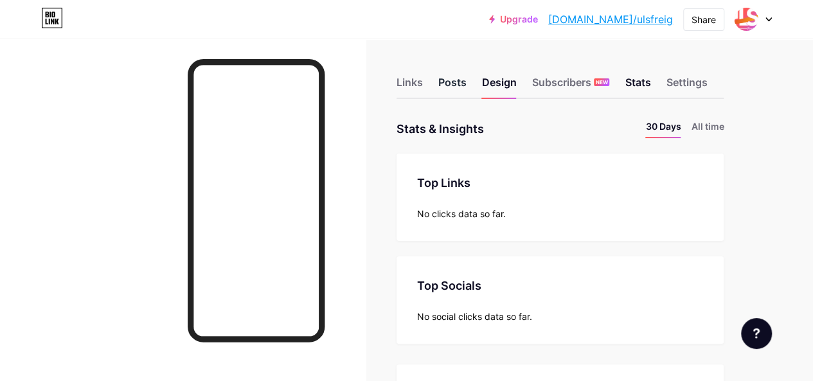
click at [460, 82] on div "Posts" at bounding box center [453, 86] width 28 height 23
click at [418, 83] on div "Links" at bounding box center [410, 86] width 26 height 23
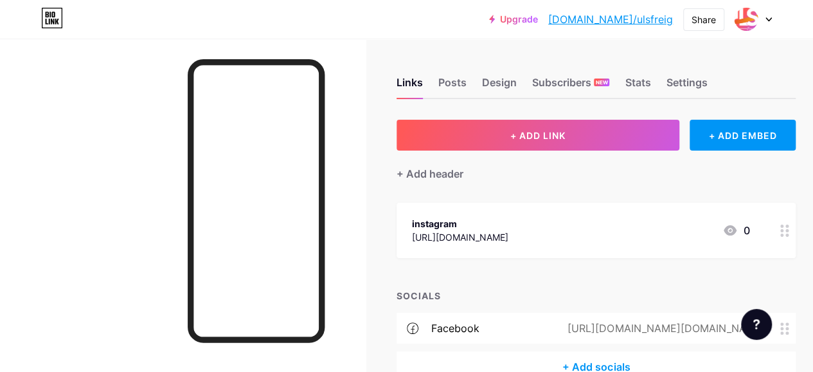
click at [762, 23] on div at bounding box center [753, 19] width 37 height 23
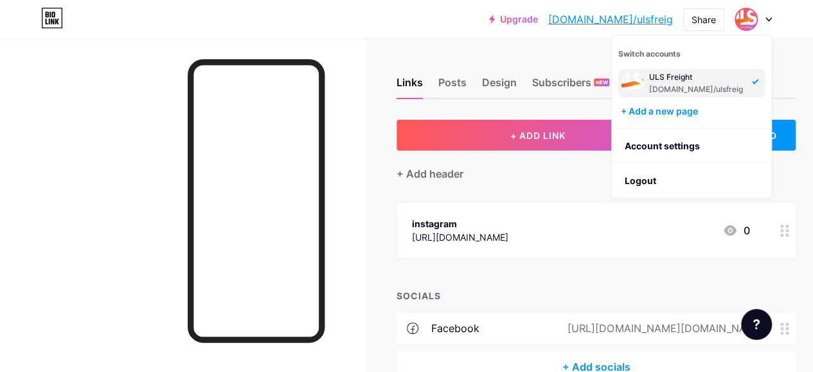
click at [581, 47] on div "Links Posts Design Subscribers NEW Stats Settings + ADD LINK + ADD EMBED + Add …" at bounding box center [425, 243] width 850 height 408
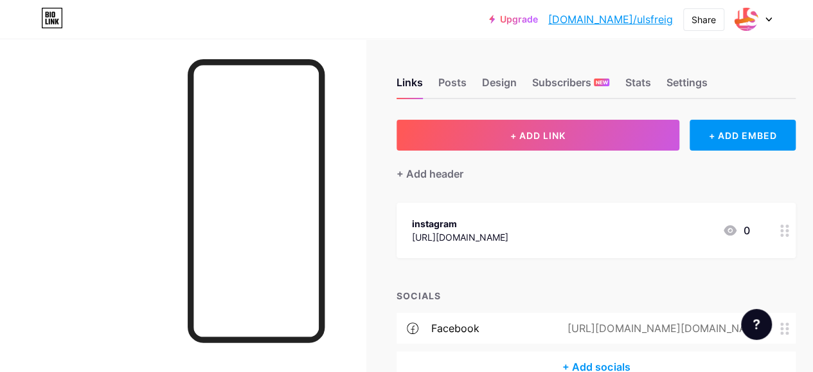
click at [538, 17] on link "Upgrade" at bounding box center [513, 19] width 49 height 10
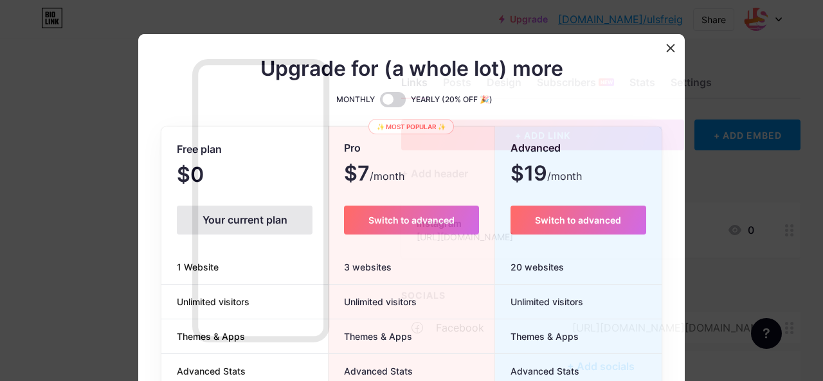
click at [258, 223] on div "Your current plan" at bounding box center [245, 220] width 136 height 29
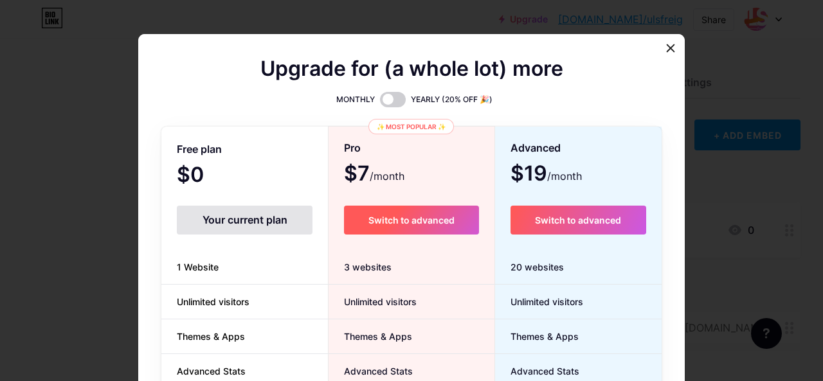
scroll to position [64, 0]
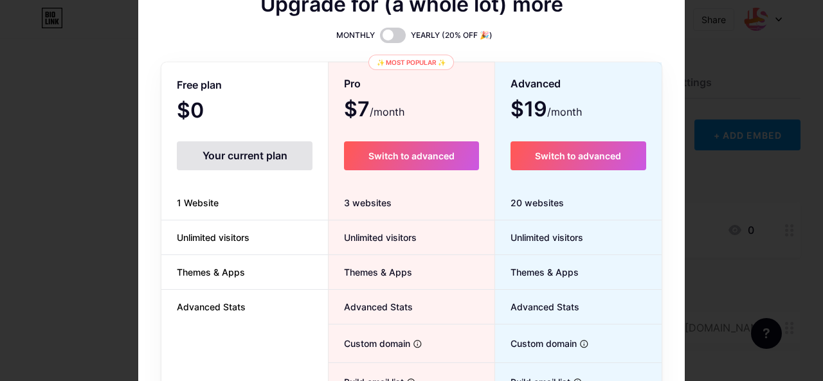
click at [215, 199] on span "1 Website" at bounding box center [197, 203] width 73 height 14
click at [199, 205] on span "1 Website" at bounding box center [197, 203] width 73 height 14
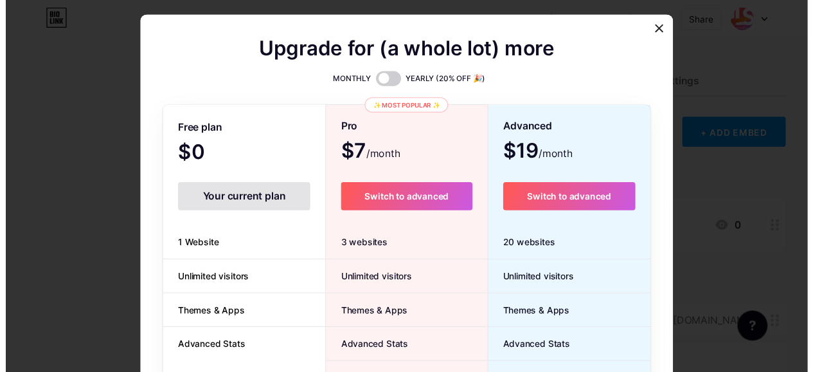
scroll to position [0, 0]
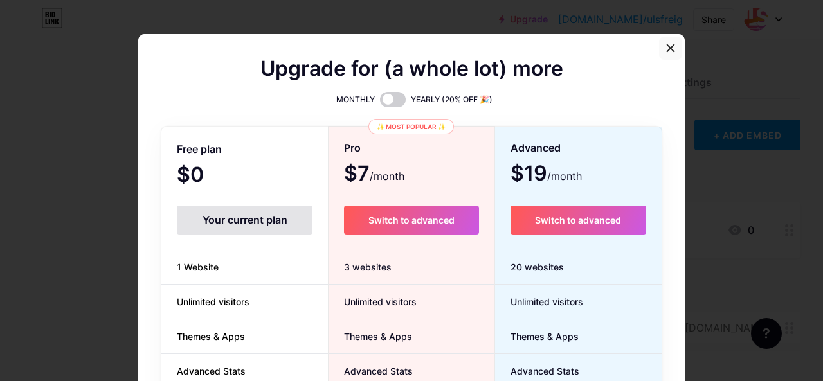
click at [667, 51] on icon at bounding box center [670, 47] width 7 height 7
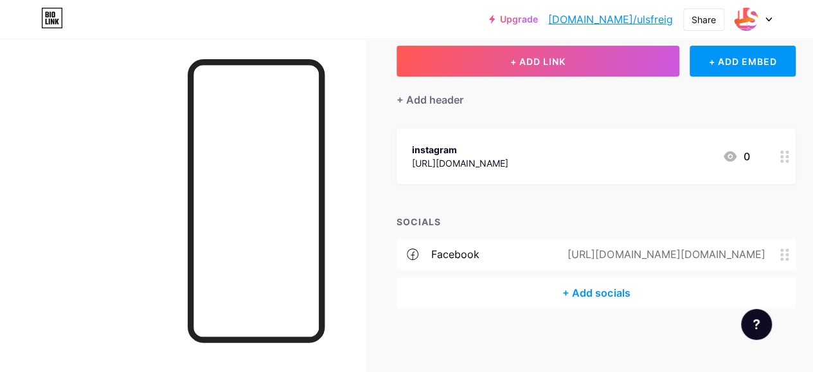
scroll to position [10, 0]
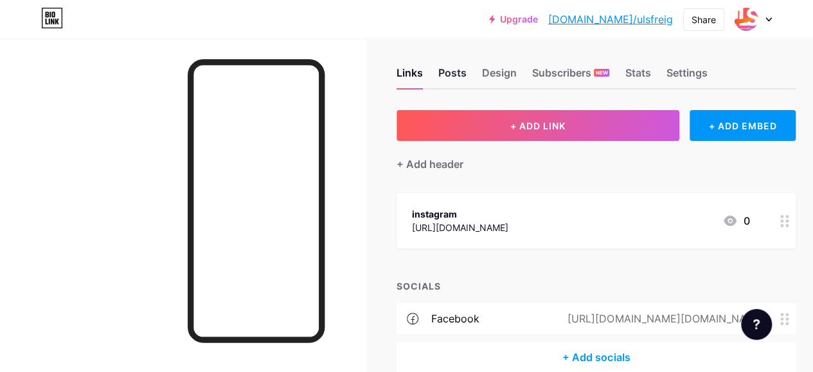
click at [464, 77] on div "Posts" at bounding box center [453, 76] width 28 height 23
drag, startPoint x: 690, startPoint y: 19, endPoint x: 727, endPoint y: 20, distance: 36.7
click at [691, 19] on div "Share" at bounding box center [704, 19] width 41 height 23
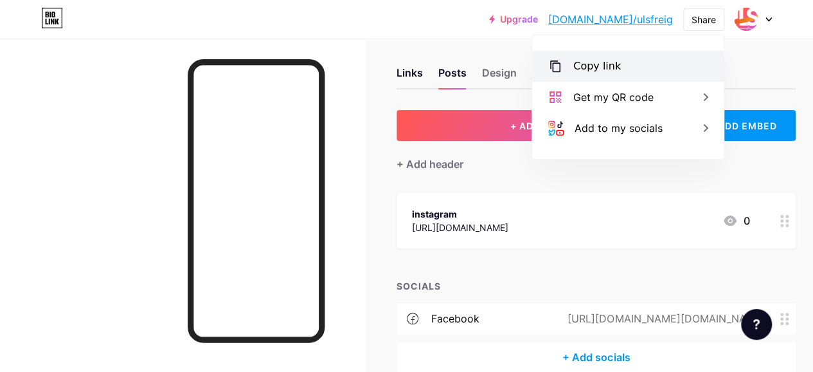
click at [625, 68] on div "Copy link" at bounding box center [628, 66] width 192 height 31
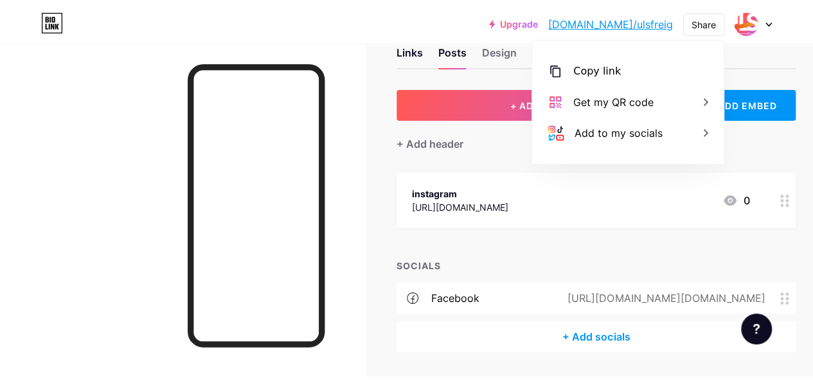
scroll to position [0, 0]
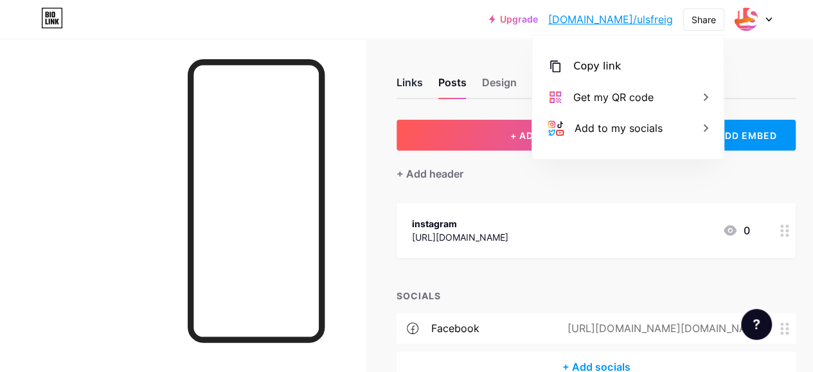
click at [422, 83] on div "Links" at bounding box center [410, 86] width 26 height 23
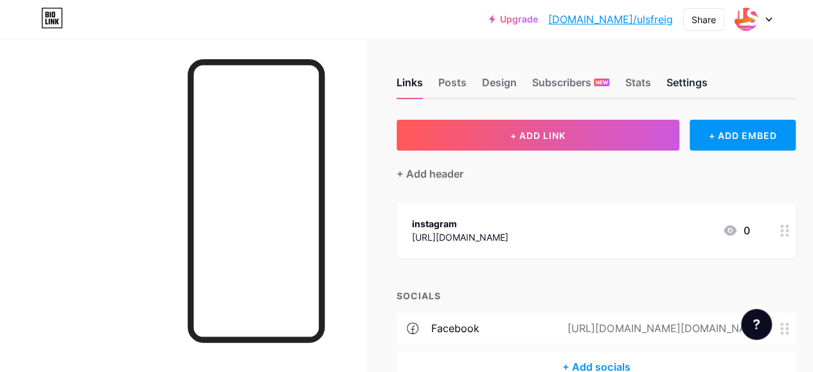
click at [681, 82] on div "Settings" at bounding box center [686, 86] width 41 height 23
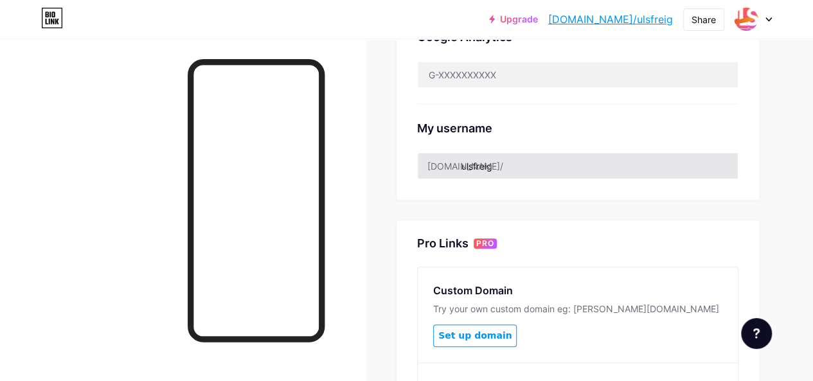
scroll to position [386, 0]
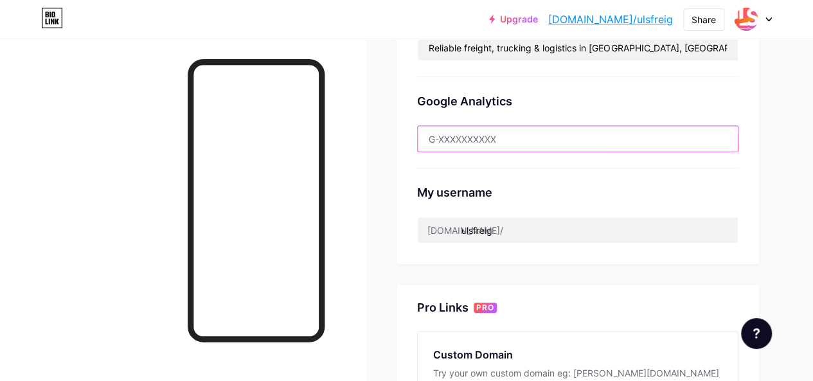
click at [464, 132] on input "text" at bounding box center [578, 139] width 320 height 26
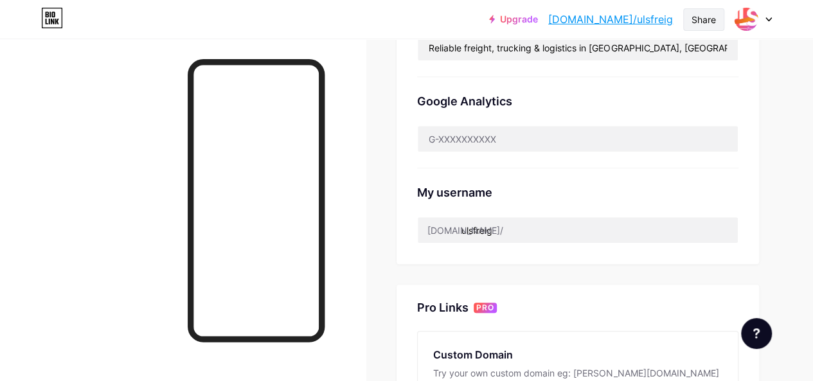
click at [713, 23] on div "Share" at bounding box center [704, 20] width 24 height 14
click at [711, 23] on div "Share" at bounding box center [704, 20] width 24 height 14
drag, startPoint x: 33, startPoint y: 21, endPoint x: 39, endPoint y: 19, distance: 6.6
click at [33, 20] on div "Upgrade [DOMAIN_NAME]/ulsfre... [DOMAIN_NAME]/ulsfreig Share Switch accounts UL…" at bounding box center [406, 19] width 813 height 23
click at [40, 19] on div "Upgrade [DOMAIN_NAME]/ulsfre... [DOMAIN_NAME]/ulsfreig Share Switch accounts UL…" at bounding box center [406, 19] width 813 height 23
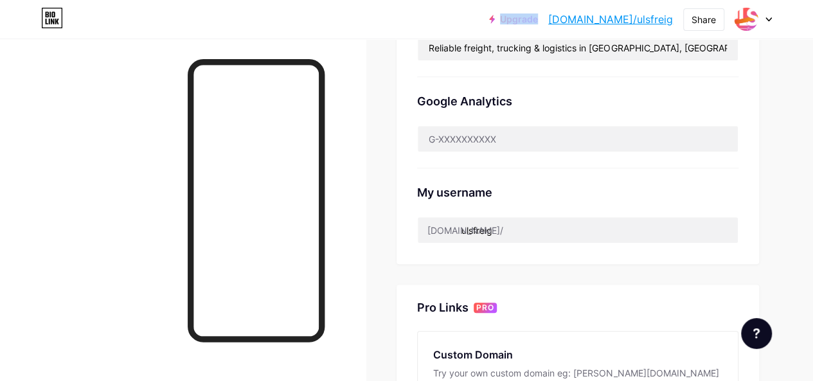
click at [42, 19] on div "Upgrade [DOMAIN_NAME]/ulsfre... [DOMAIN_NAME]/ulsfreig Share Switch accounts UL…" at bounding box center [406, 19] width 813 height 23
click at [48, 19] on icon at bounding box center [52, 18] width 22 height 21
